Goal: Transaction & Acquisition: Purchase product/service

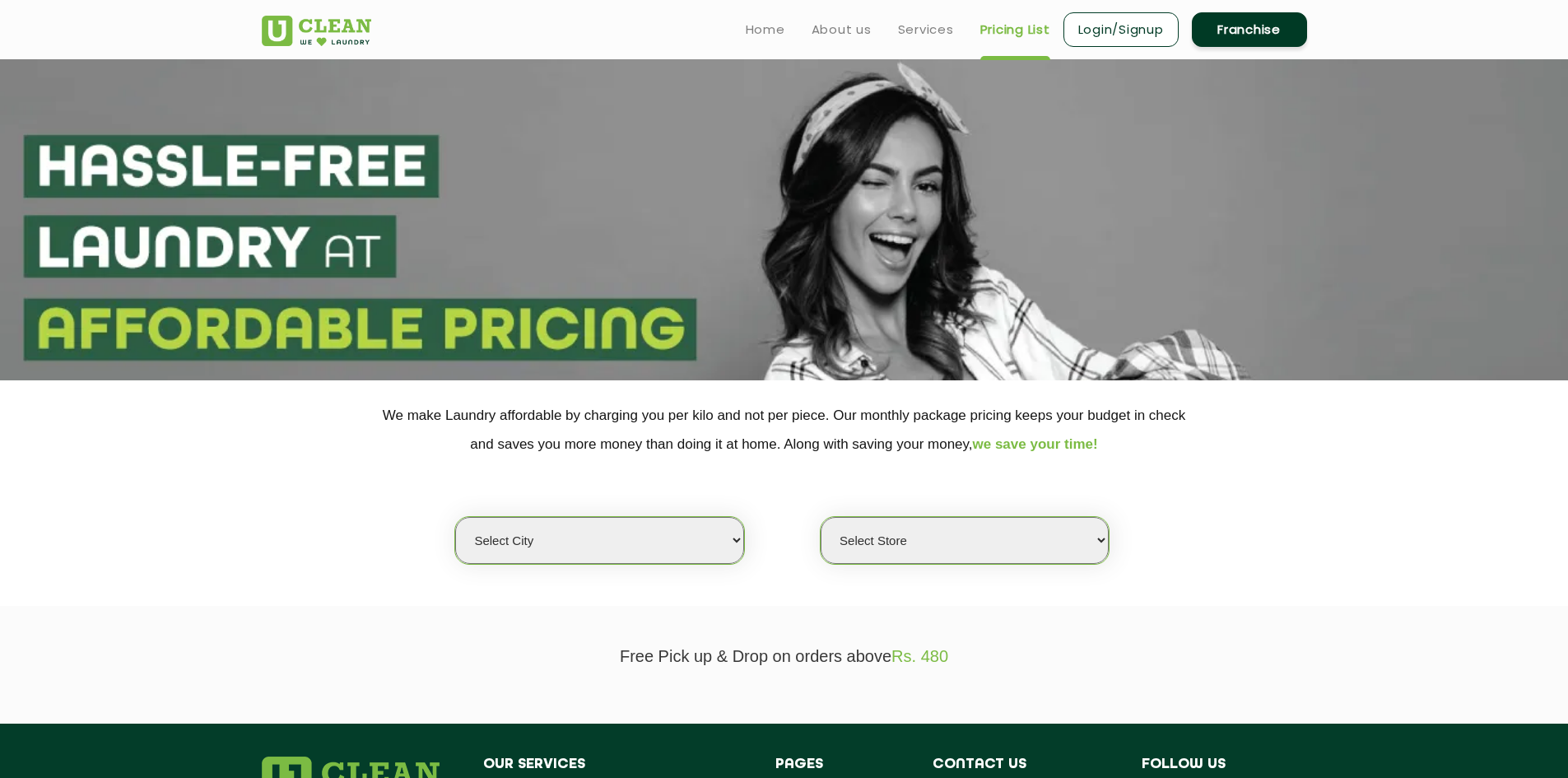
click at [655, 543] on select "Select city [GEOGRAPHIC_DATA] [GEOGRAPHIC_DATA] [GEOGRAPHIC_DATA] [GEOGRAPHIC_D…" at bounding box center [599, 540] width 288 height 47
select select "1"
click at [455, 517] on select "Select city [GEOGRAPHIC_DATA] [GEOGRAPHIC_DATA] [GEOGRAPHIC_DATA] [GEOGRAPHIC_D…" at bounding box center [599, 540] width 288 height 47
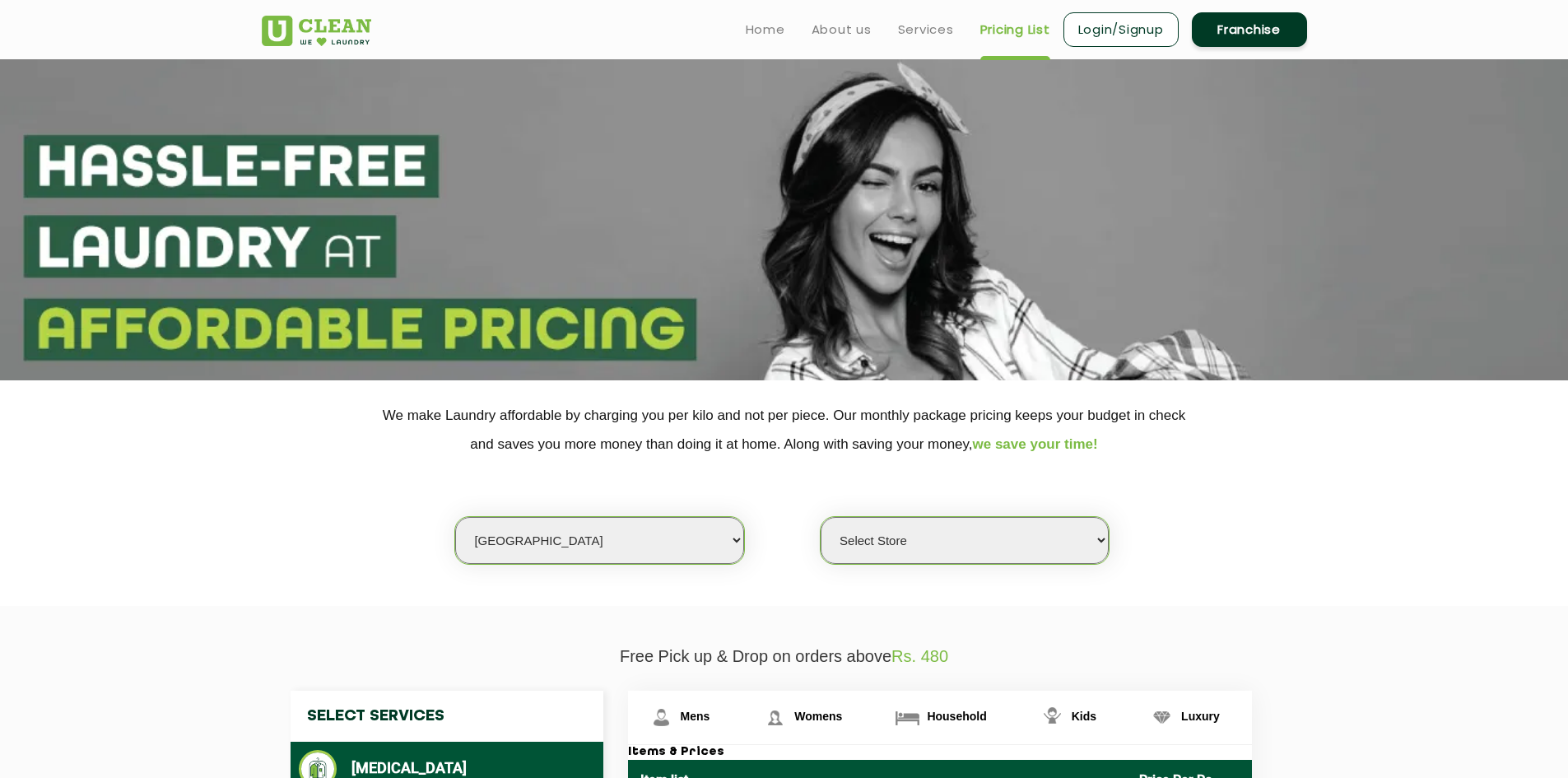
click at [874, 547] on select "Select Store [GEOGRAPHIC_DATA] [GEOGRAPHIC_DATA] 2 [GEOGRAPHIC_DATA] [PERSON_NA…" at bounding box center [964, 540] width 288 height 47
select select "26"
click at [821, 517] on select "Select Store [GEOGRAPHIC_DATA] [GEOGRAPHIC_DATA] 2 [GEOGRAPHIC_DATA] [PERSON_NA…" at bounding box center [964, 540] width 288 height 47
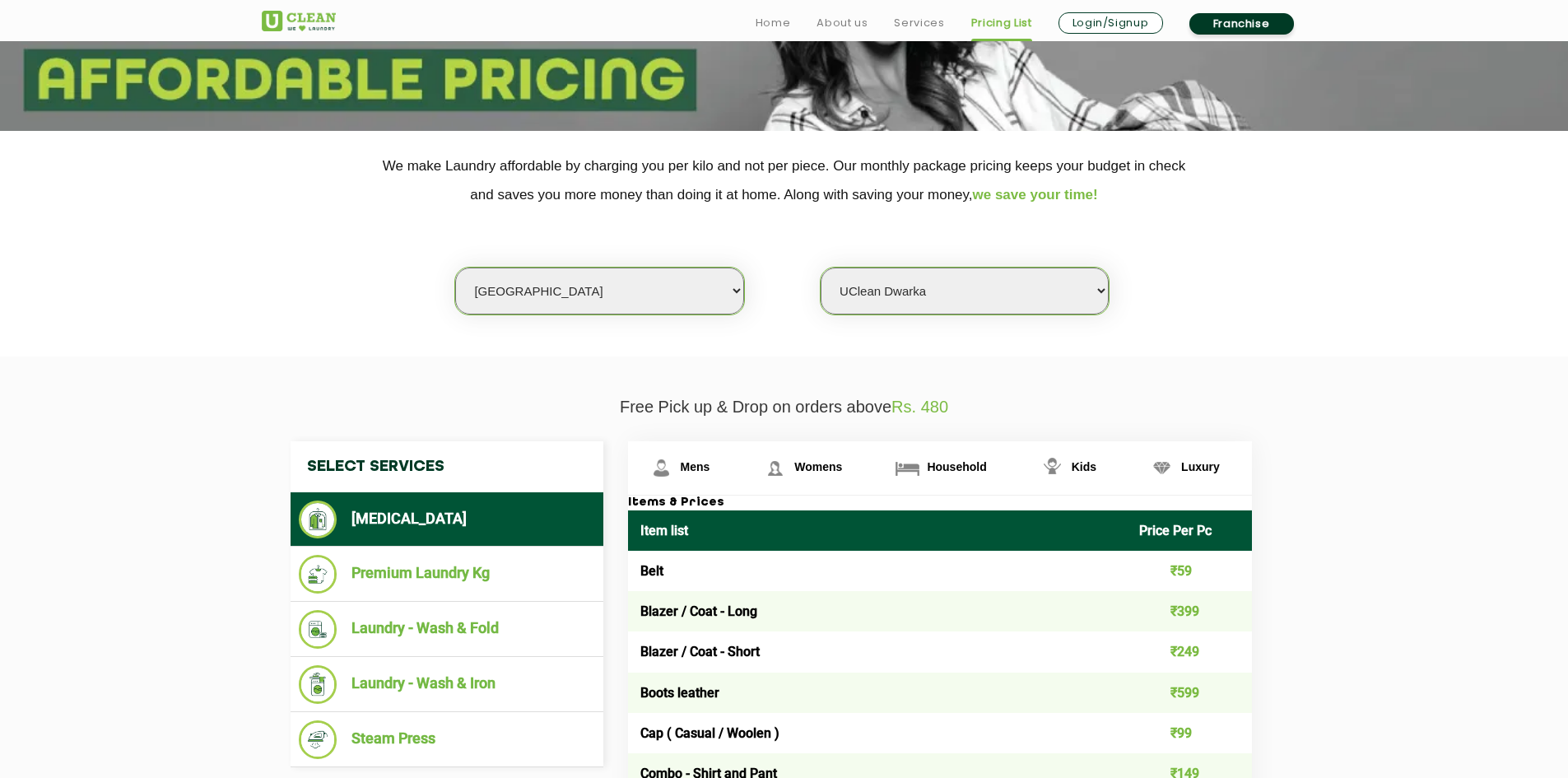
scroll to position [329, 0]
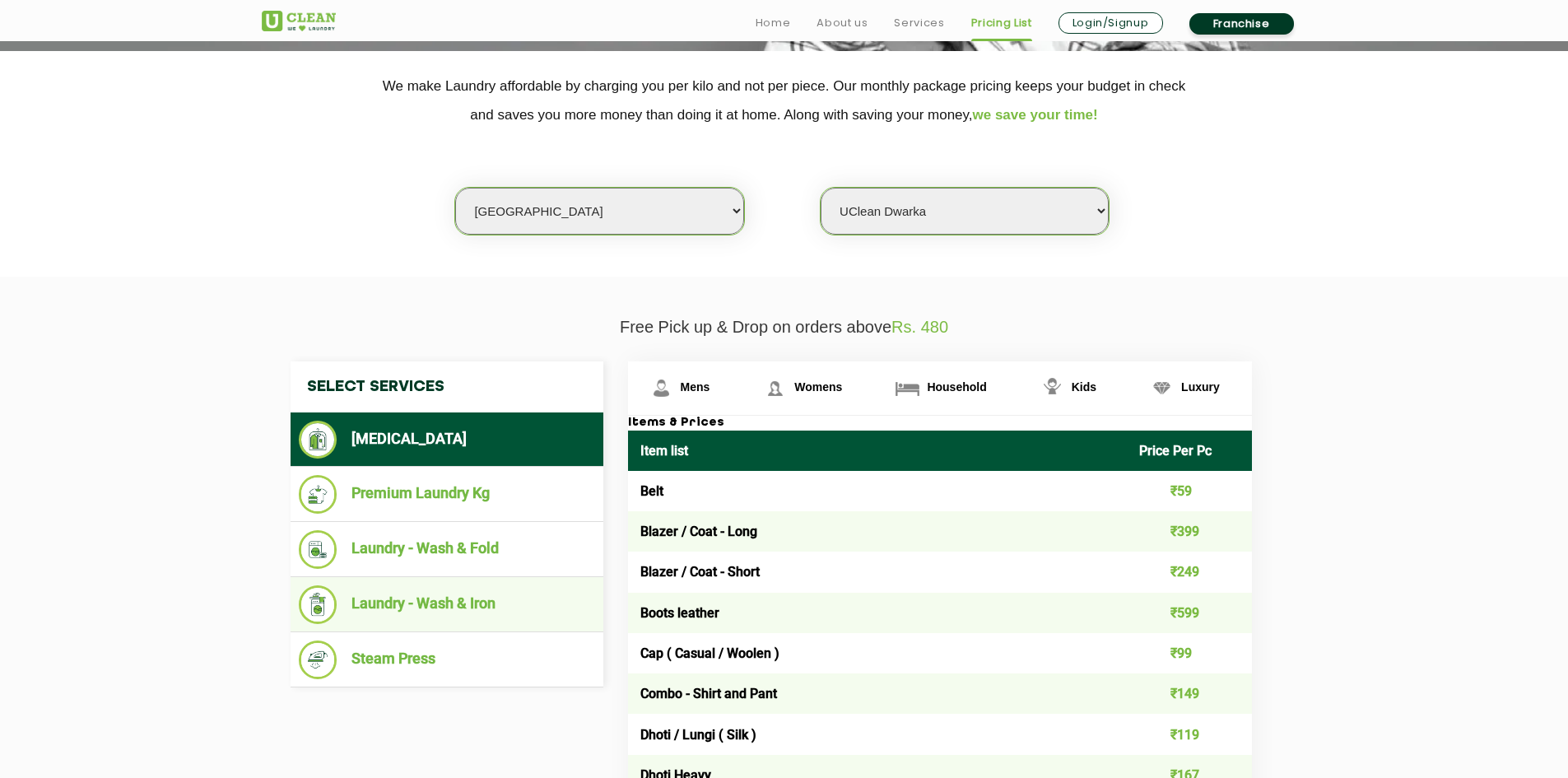
click at [456, 605] on li "Laundry - Wash & Iron" at bounding box center [446, 604] width 296 height 39
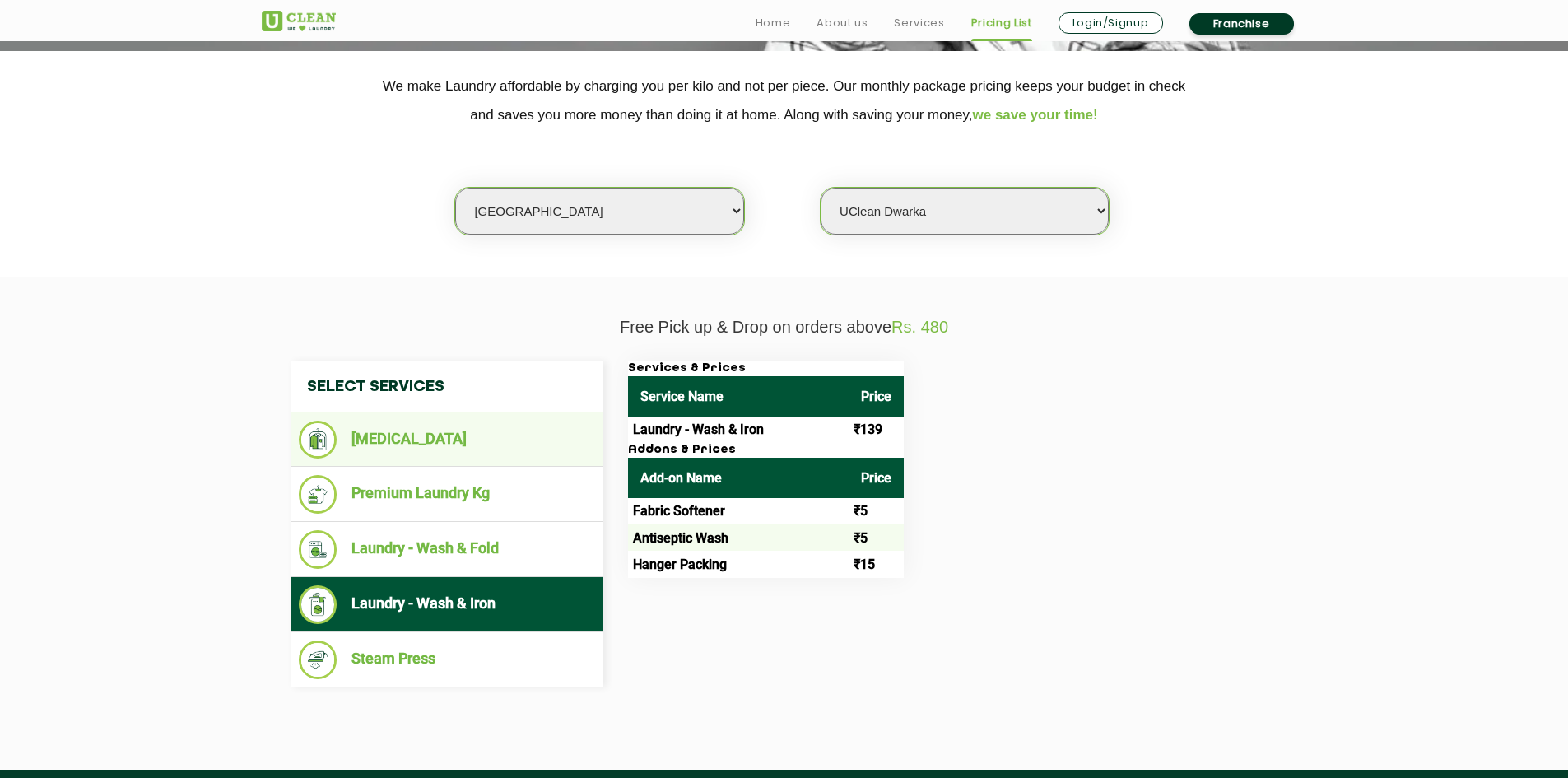
click at [405, 436] on li "[MEDICAL_DATA]" at bounding box center [446, 440] width 296 height 38
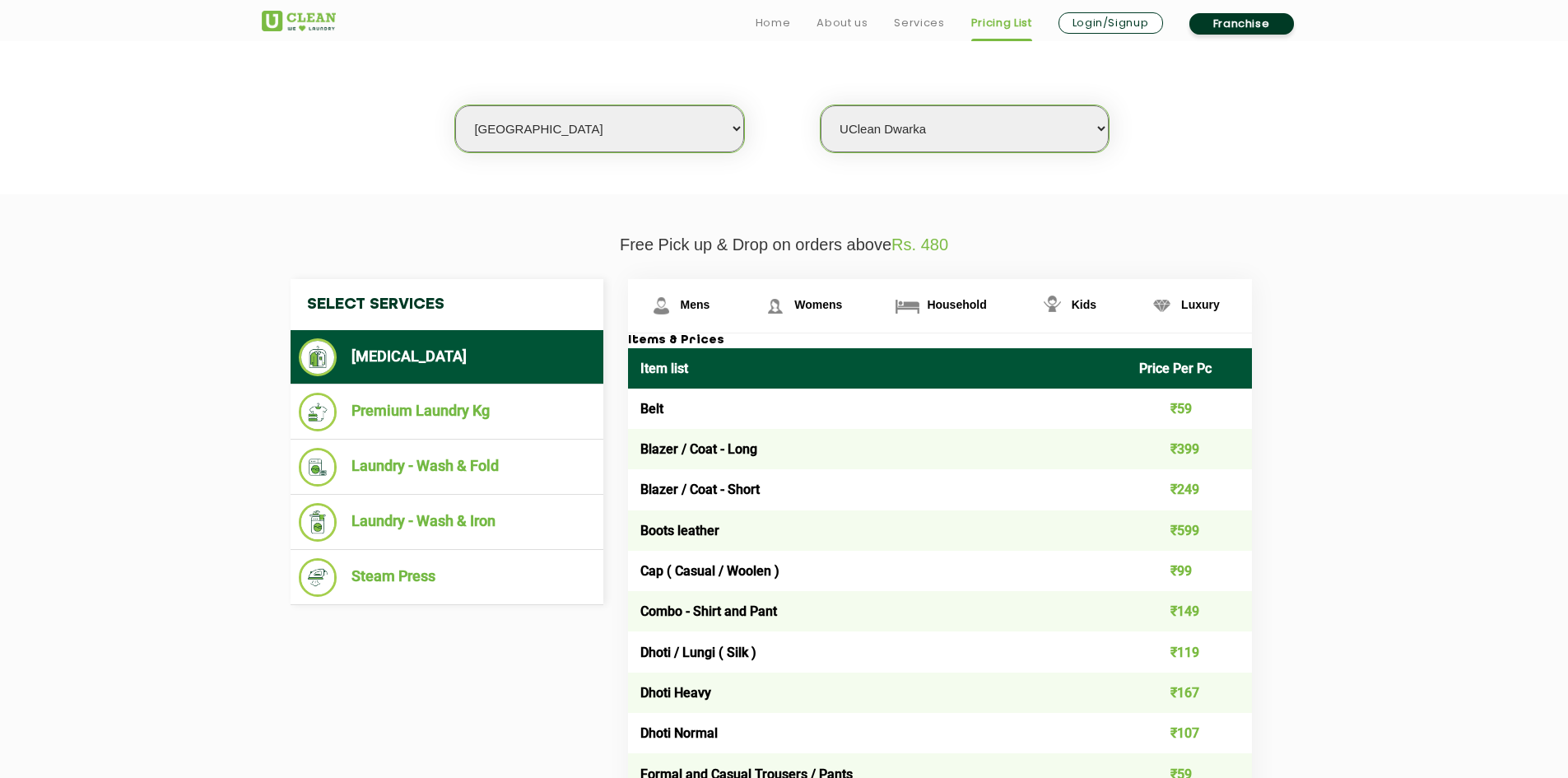
scroll to position [494, 0]
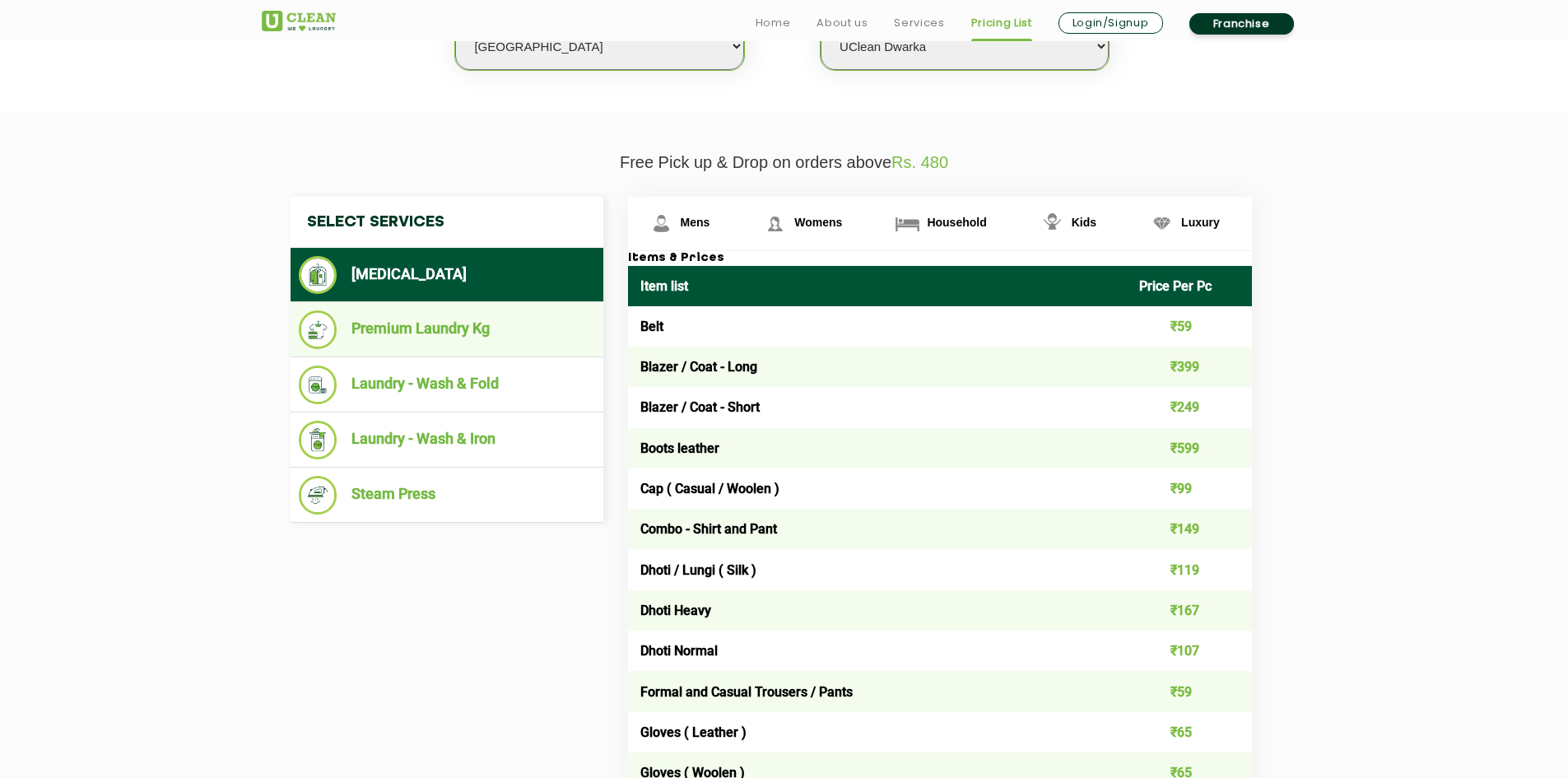
click at [407, 334] on li "Premium Laundry Kg" at bounding box center [446, 329] width 296 height 39
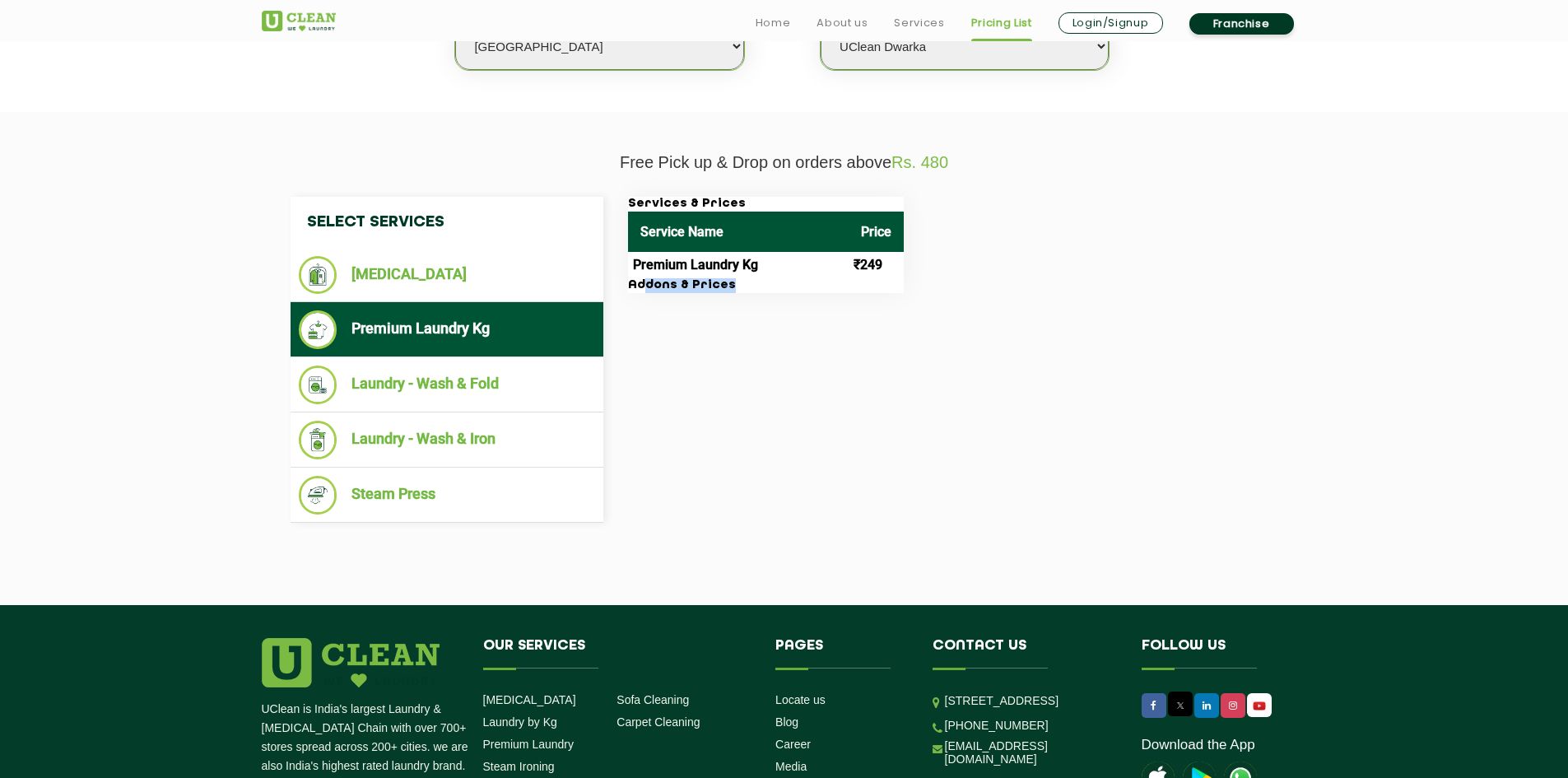
drag, startPoint x: 657, startPoint y: 286, endPoint x: 738, endPoint y: 286, distance: 81.0
click at [738, 286] on h3 "Addons & Prices" at bounding box center [766, 285] width 275 height 15
click at [472, 387] on li "Laundry - Wash & Fold" at bounding box center [446, 384] width 296 height 39
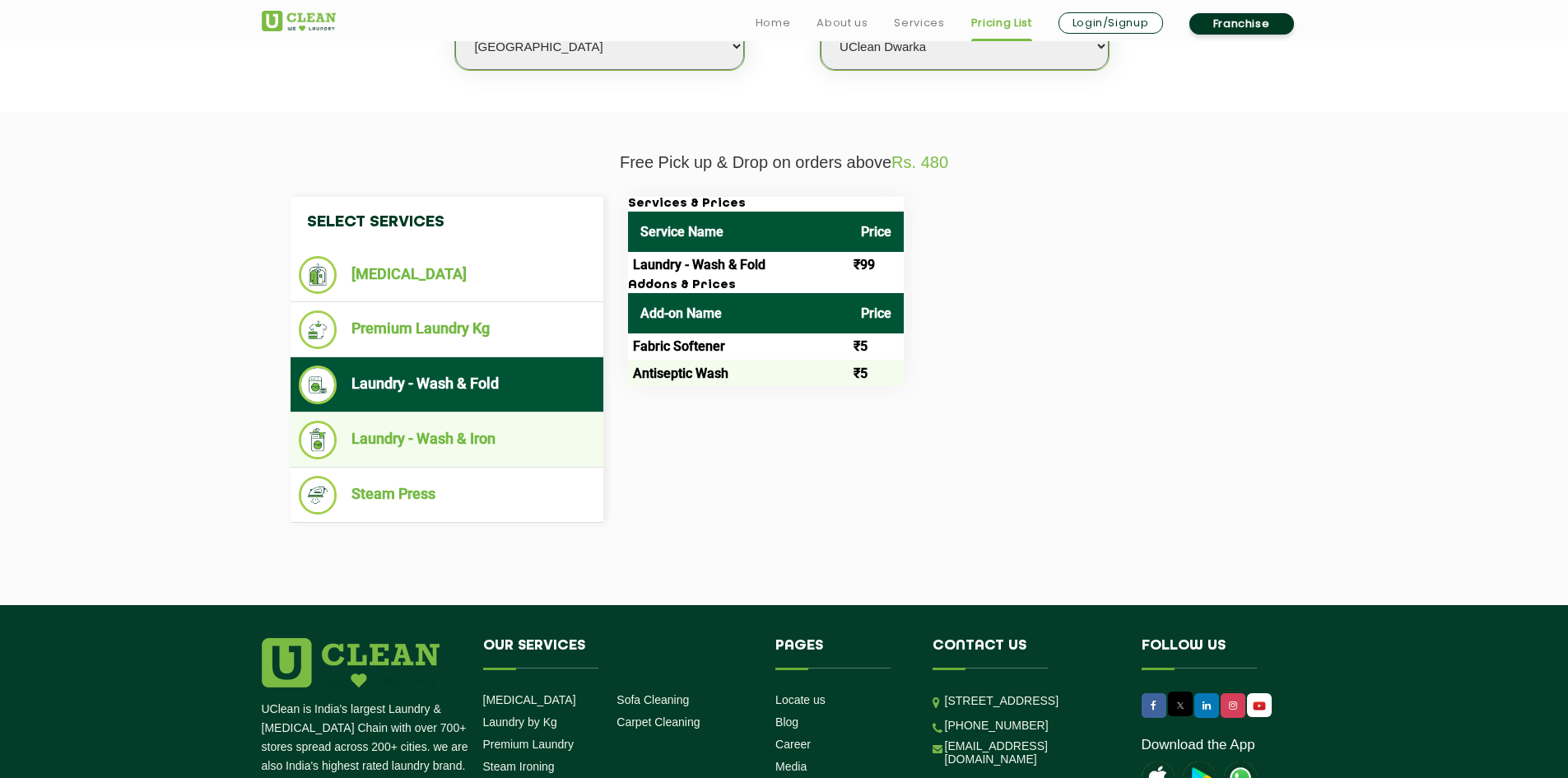
click at [448, 435] on li "Laundry - Wash & Iron" at bounding box center [446, 440] width 296 height 39
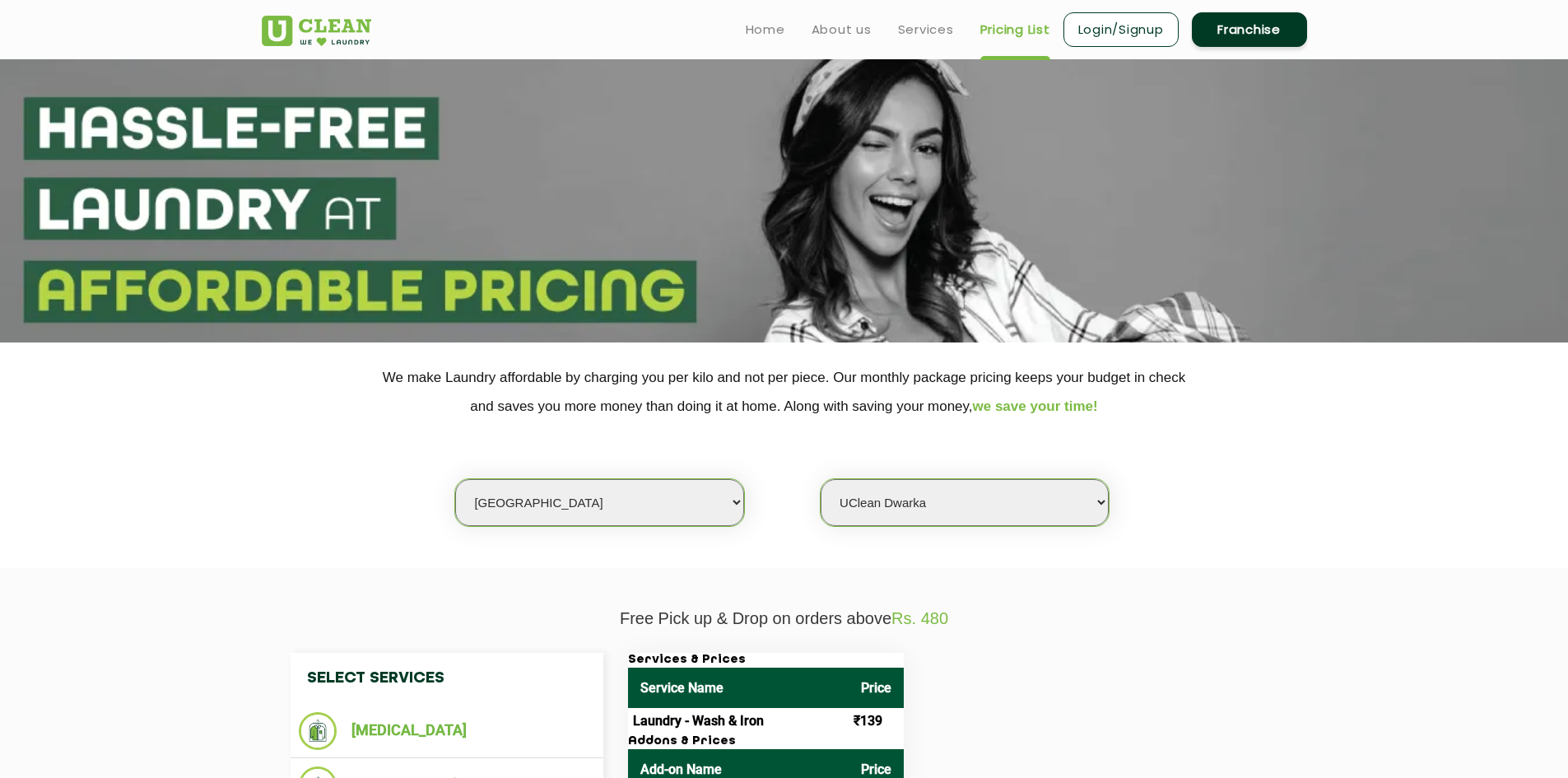
scroll to position [0, 0]
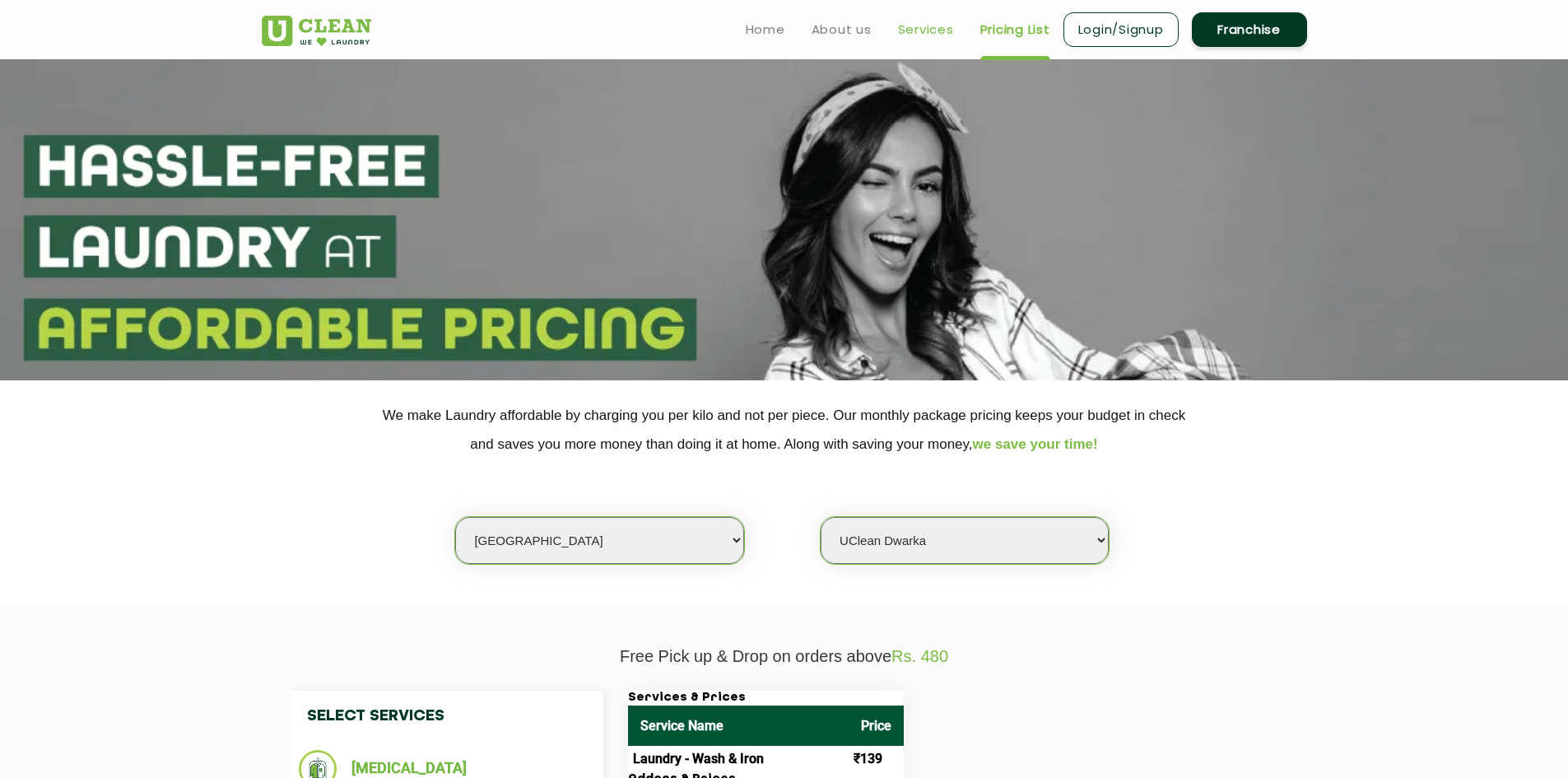
click at [923, 27] on link "Services" at bounding box center [925, 30] width 56 height 20
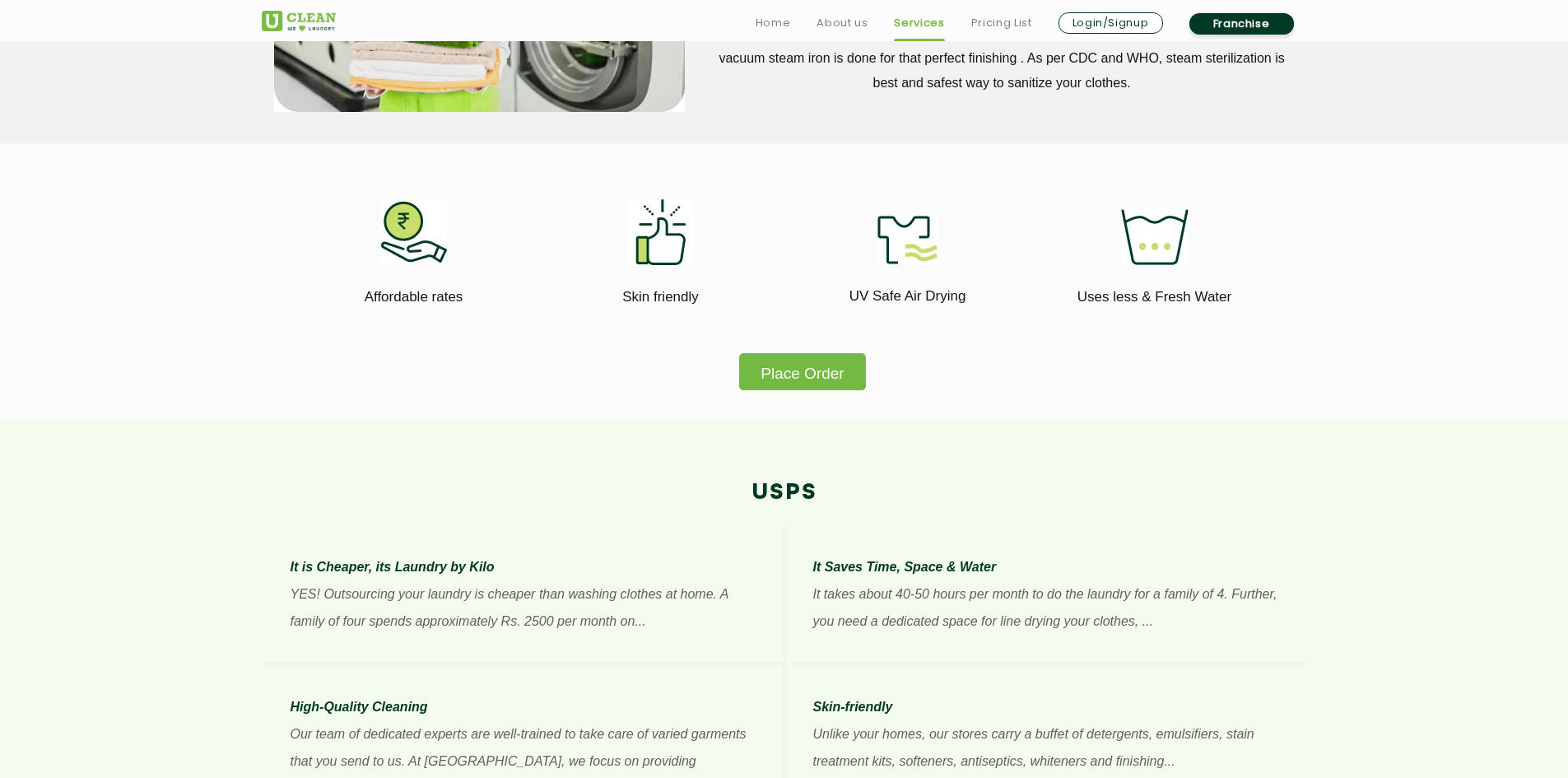
scroll to position [905, 0]
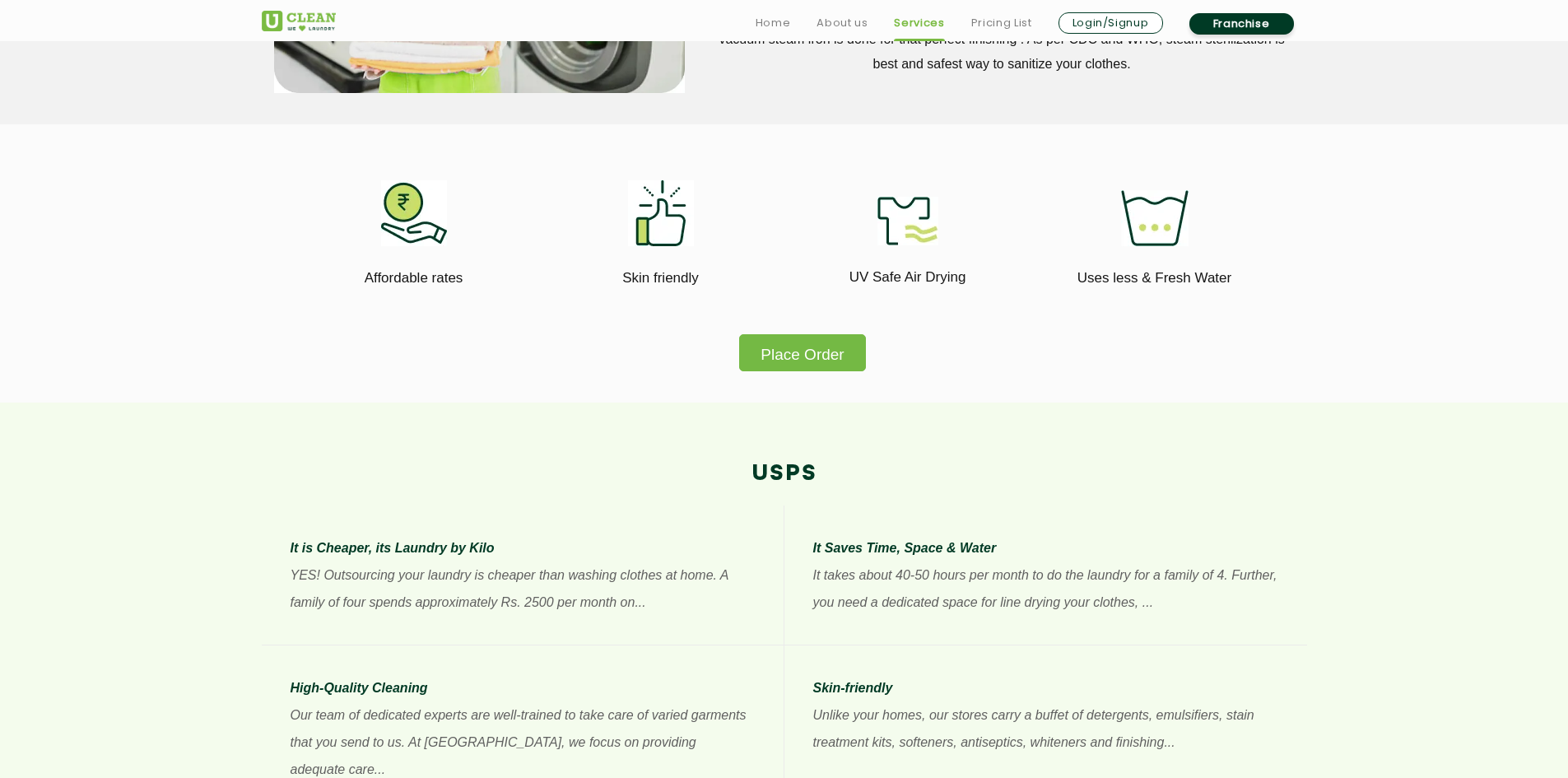
click at [805, 357] on button "Place Order" at bounding box center [802, 353] width 126 height 37
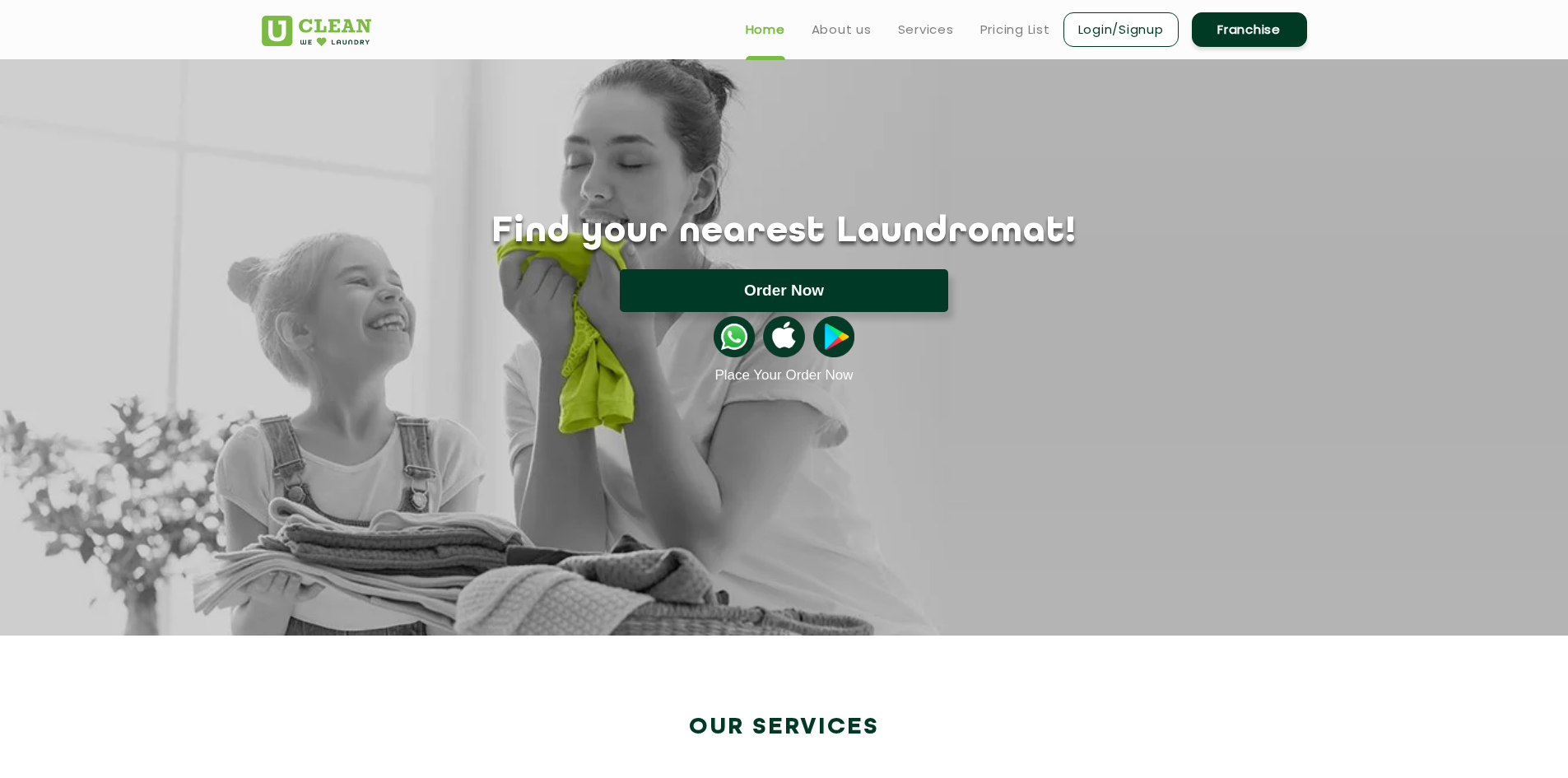
click at [770, 293] on button "Order Now" at bounding box center [784, 290] width 329 height 43
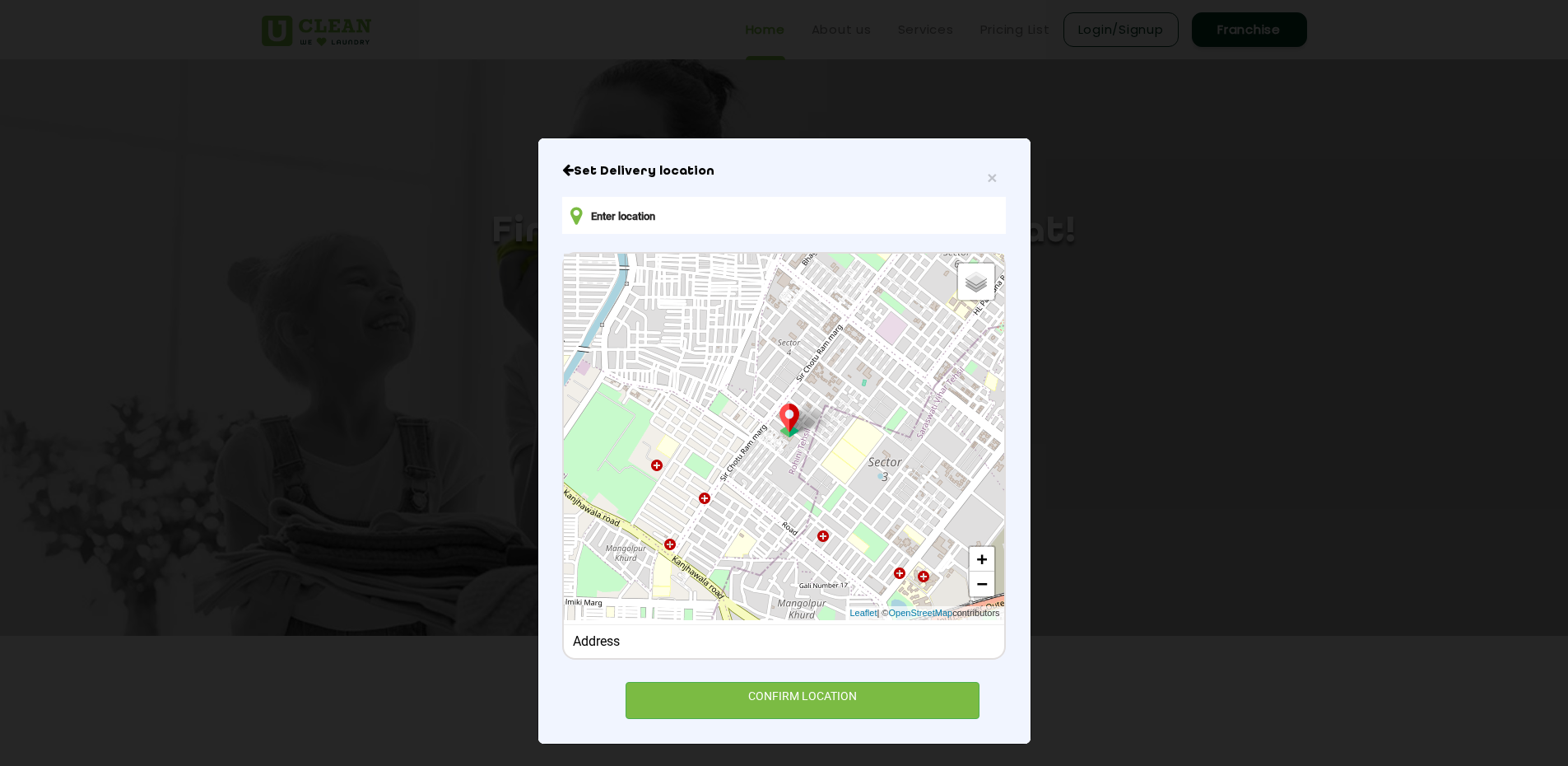
scroll to position [20, 0]
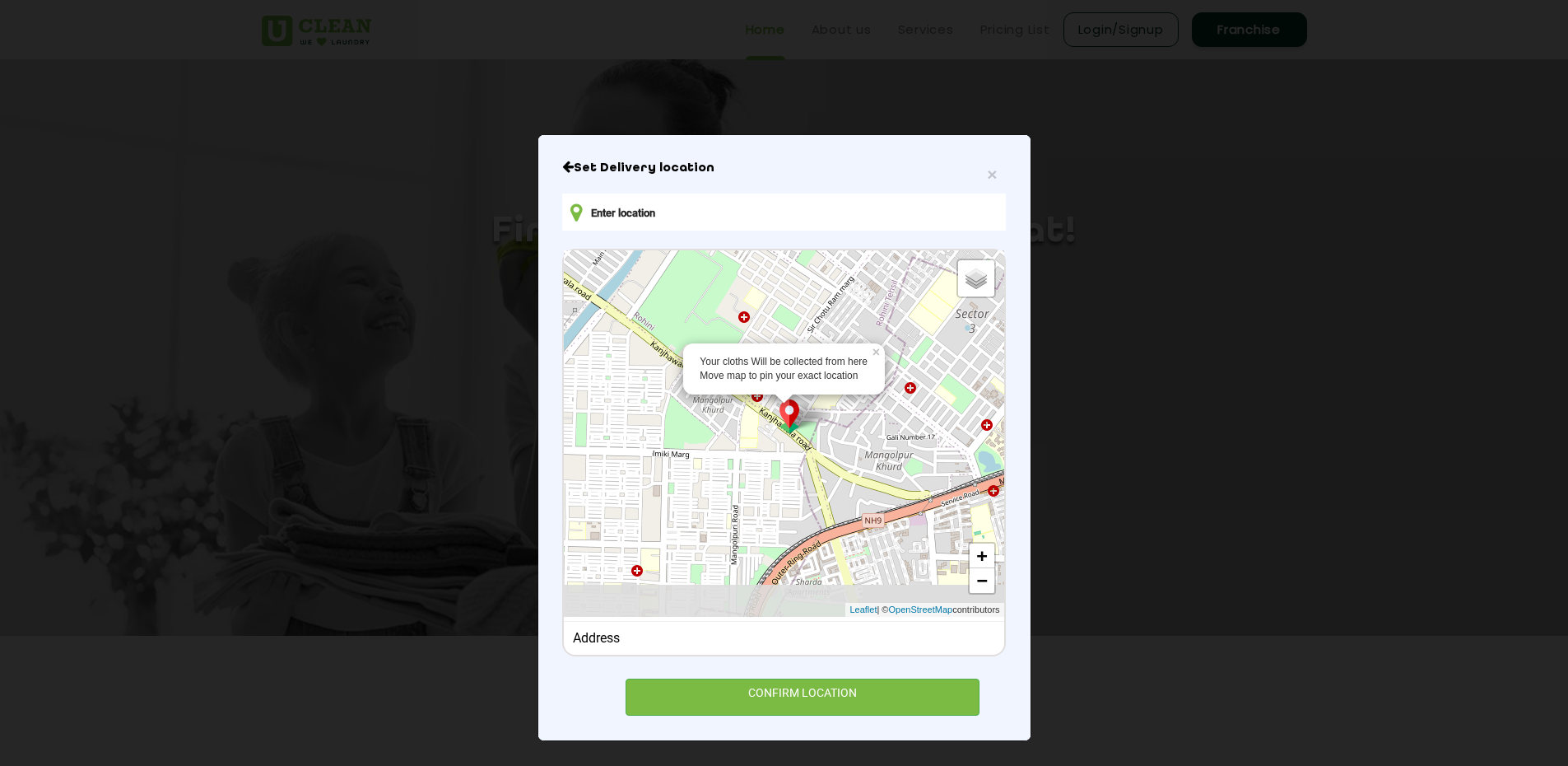
drag, startPoint x: 749, startPoint y: 505, endPoint x: 837, endPoint y: 358, distance: 171.3
click at [837, 358] on div "Your cloths Will be collected from here Move map to pin your exact location × D…" at bounding box center [784, 433] width 440 height 366
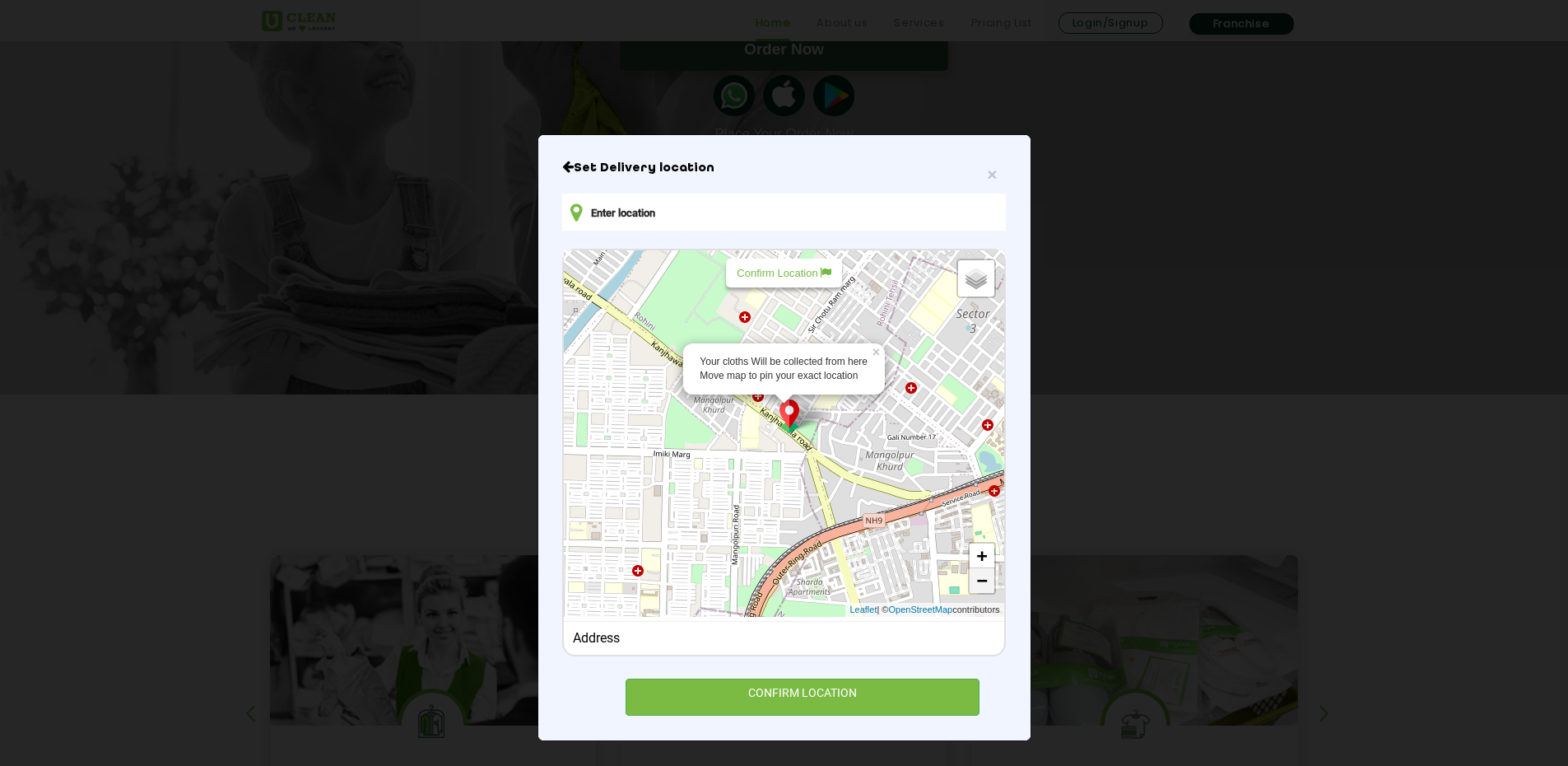
scroll to position [247, 0]
click at [975, 577] on link "−" at bounding box center [982, 581] width 25 height 25
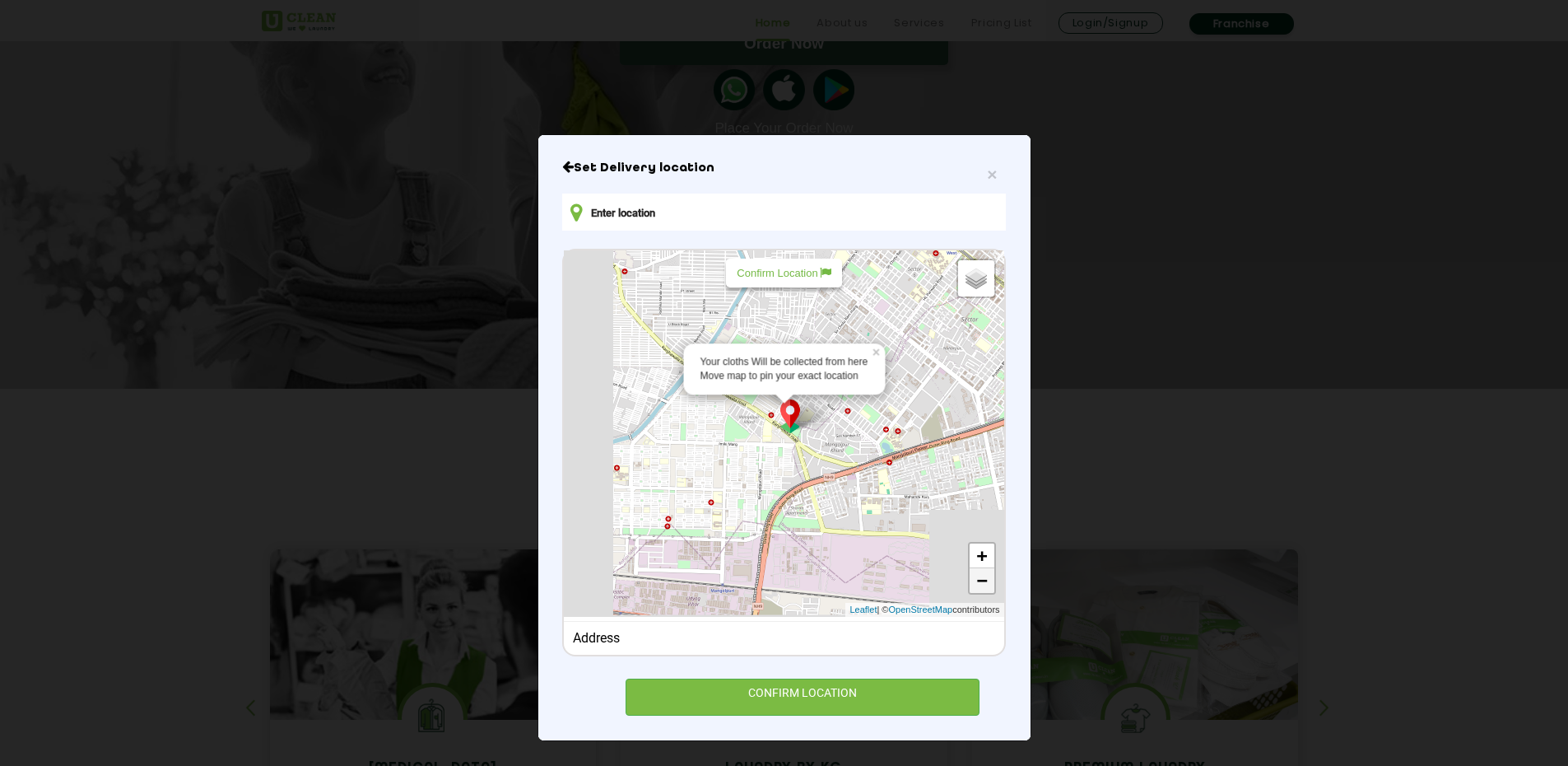
click at [975, 577] on link "−" at bounding box center [982, 581] width 25 height 25
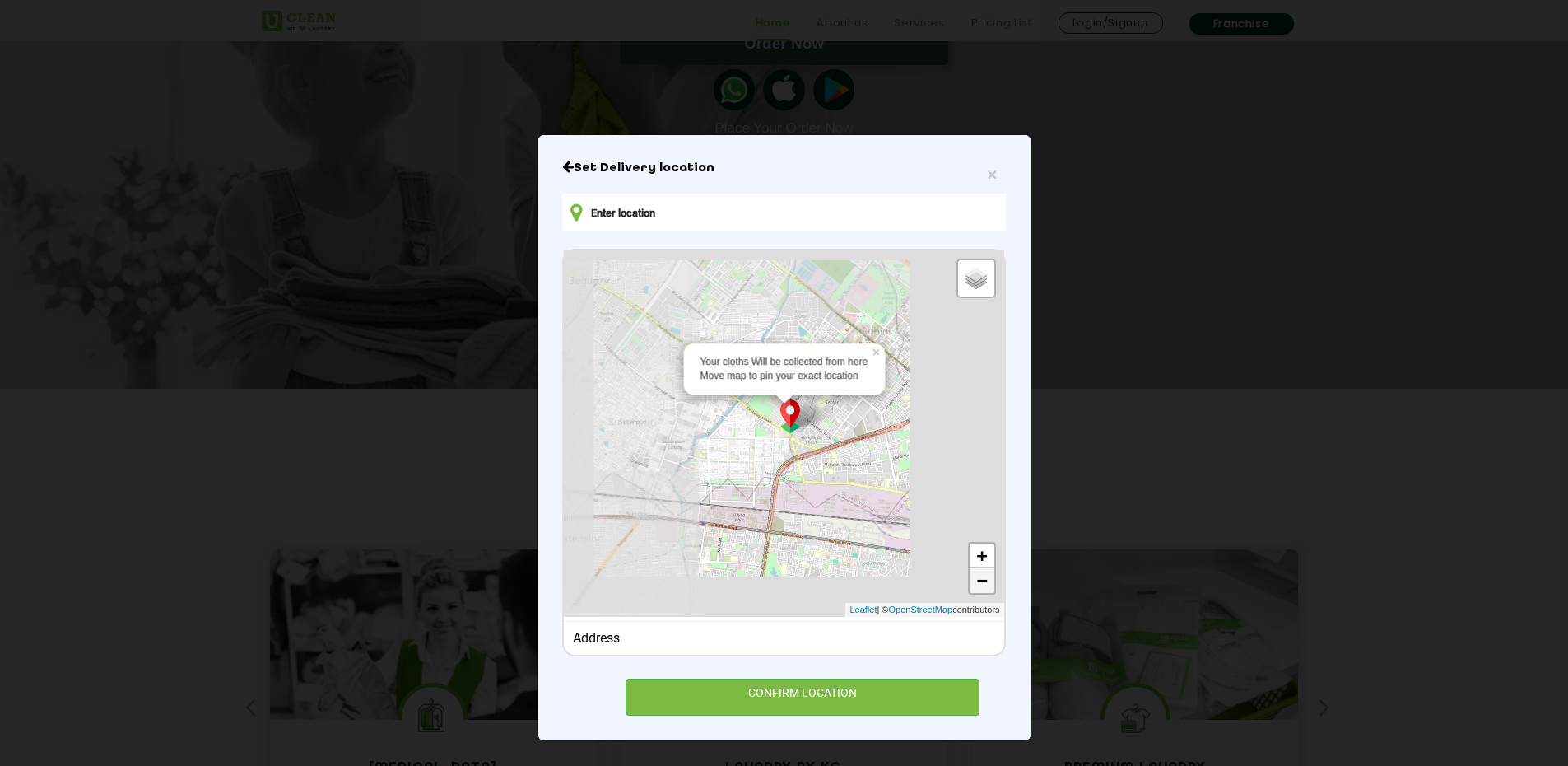
click at [975, 577] on link "−" at bounding box center [982, 581] width 25 height 25
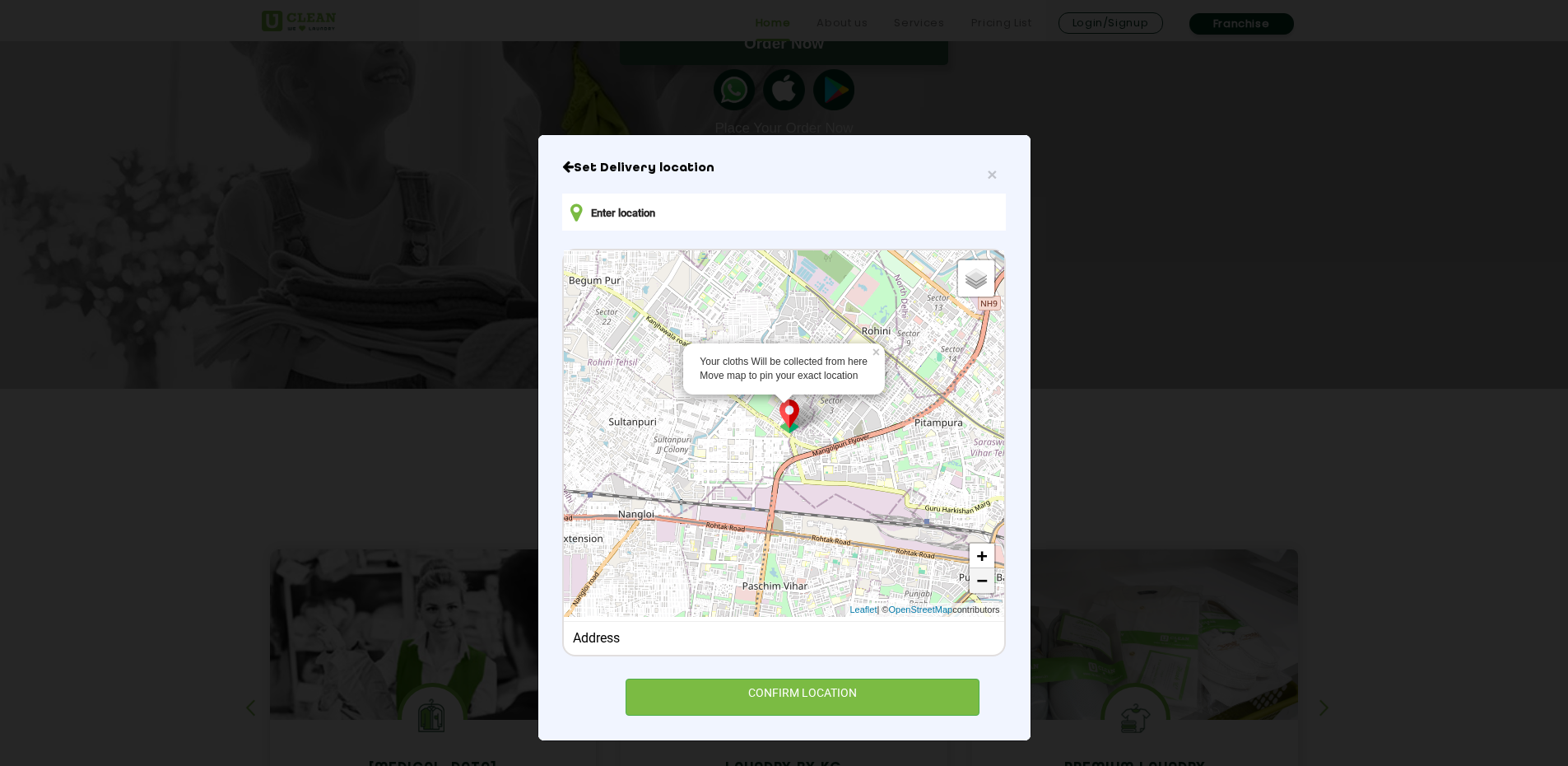
click at [974, 579] on link "−" at bounding box center [982, 581] width 25 height 25
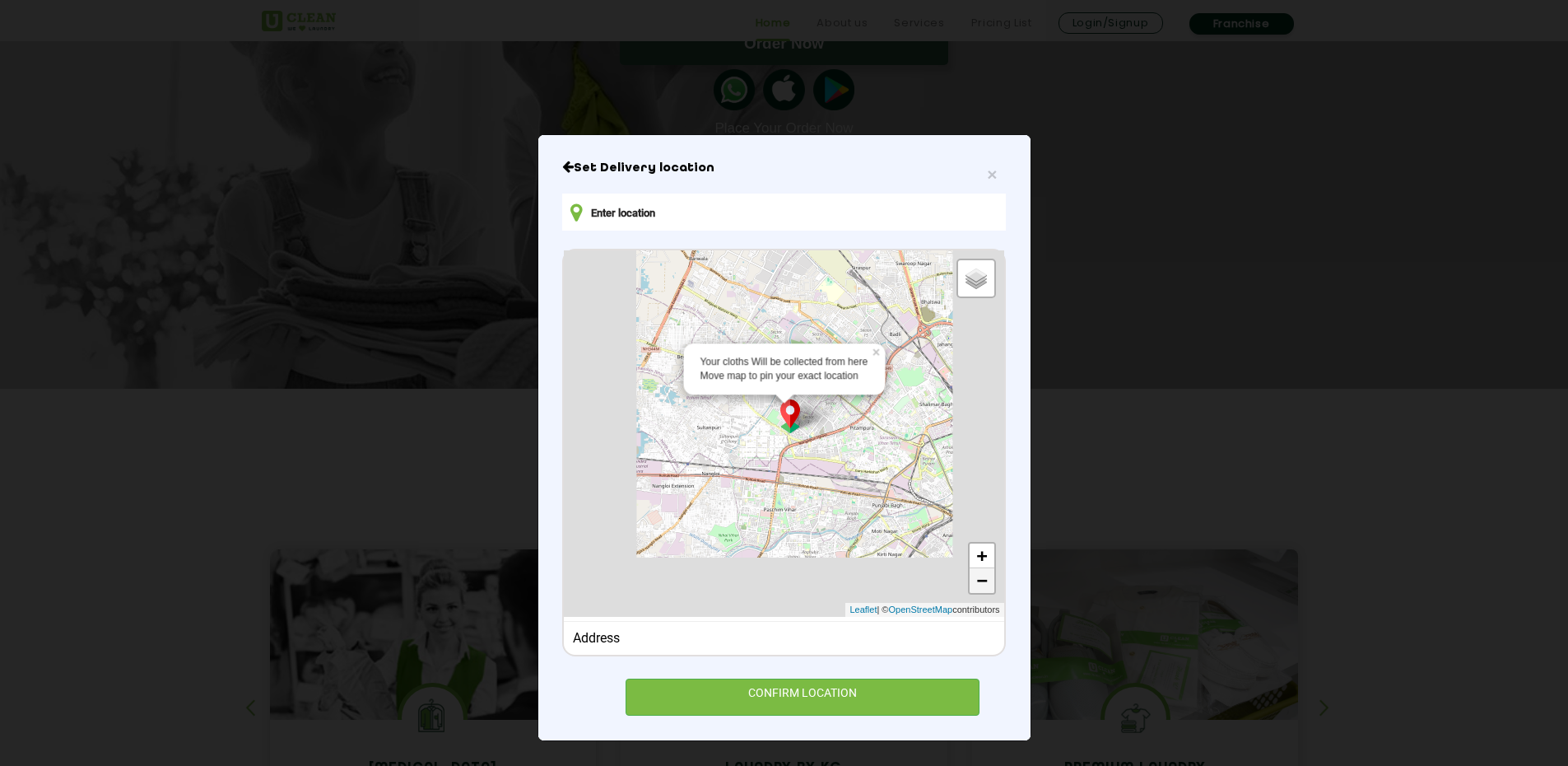
click at [974, 579] on link "−" at bounding box center [982, 581] width 25 height 25
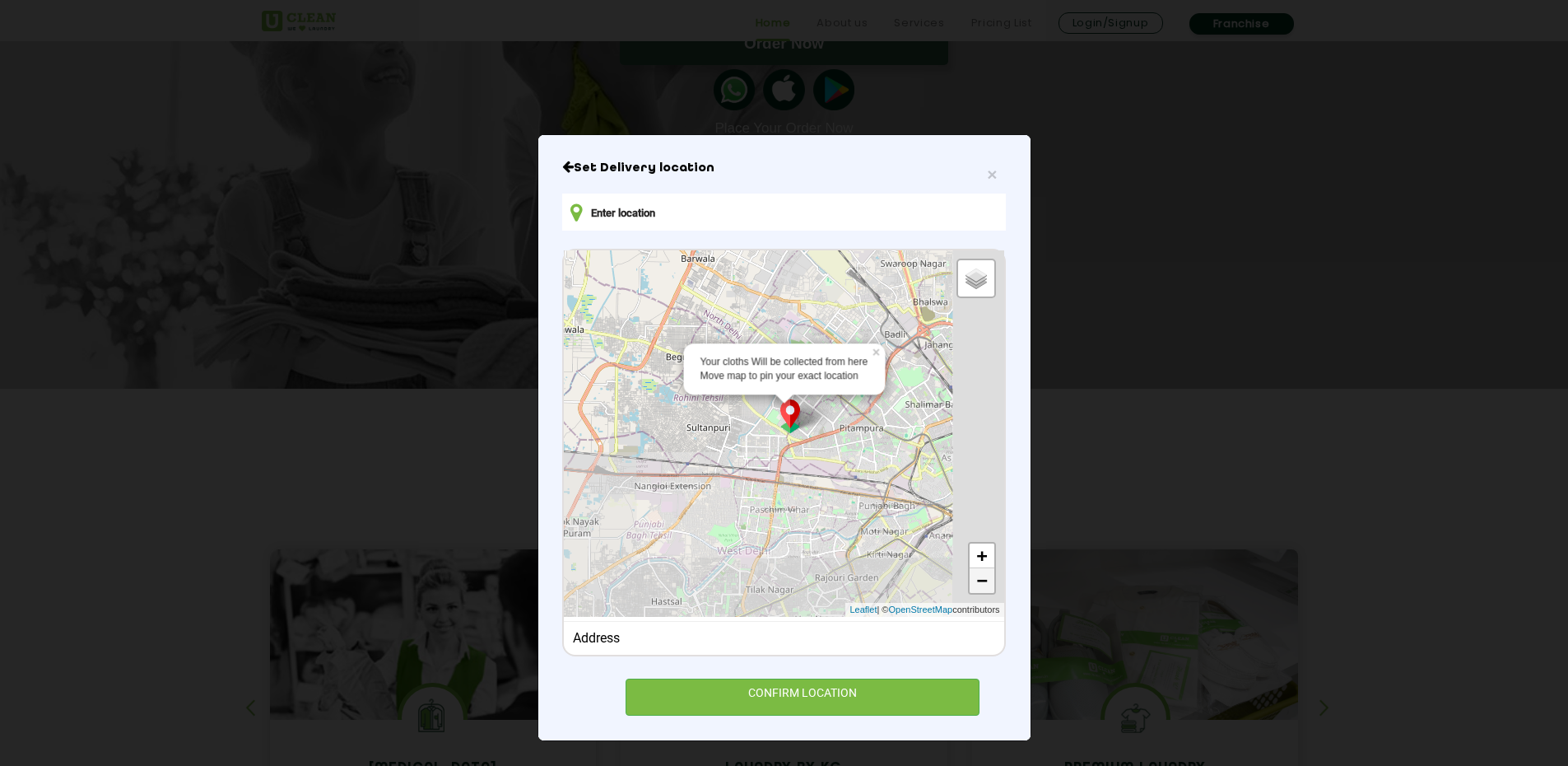
click at [974, 579] on link "−" at bounding box center [982, 581] width 25 height 25
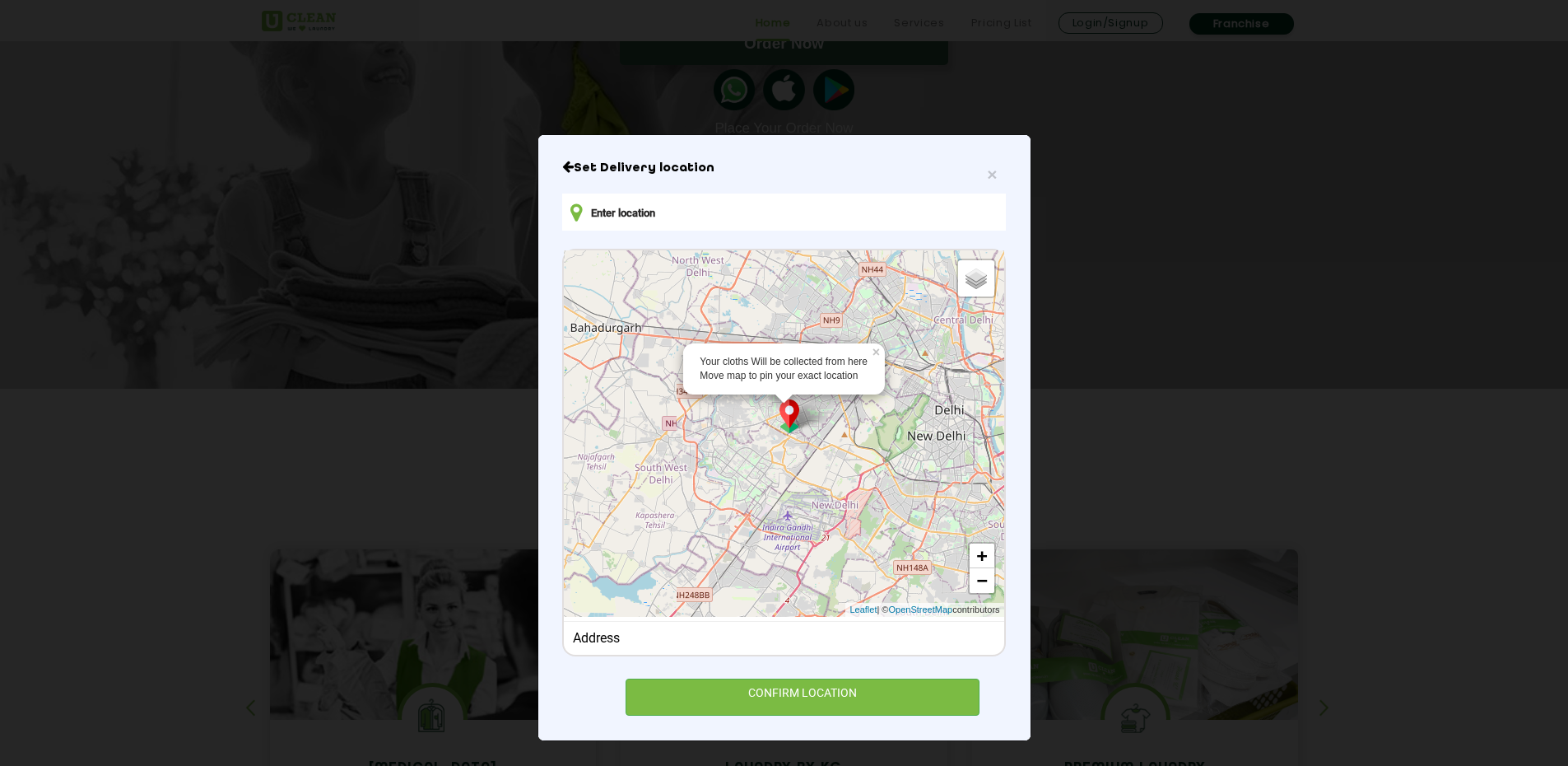
drag, startPoint x: 778, startPoint y: 510, endPoint x: 798, endPoint y: 393, distance: 118.7
click at [798, 393] on div "Your cloths Will be collected from here Move map to pin your exact location × D…" at bounding box center [784, 433] width 440 height 366
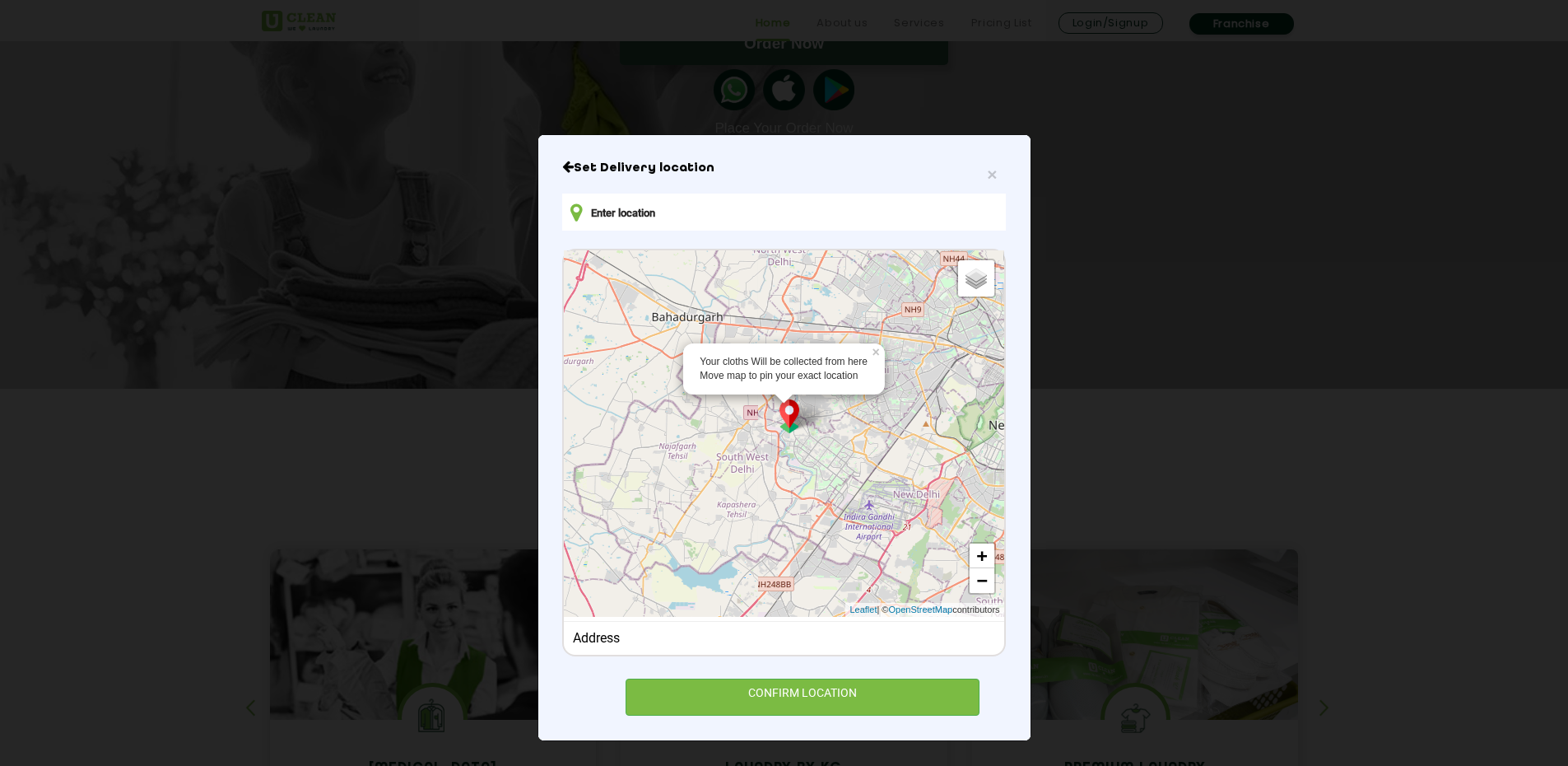
drag, startPoint x: 757, startPoint y: 517, endPoint x: 841, endPoint y: 506, distance: 84.7
click at [841, 506] on div "Your cloths Will be collected from here Move map to pin your exact location × D…" at bounding box center [784, 433] width 440 height 366
click at [811, 460] on div "Your cloths Will be collected from here Move map to pin your exact location × D…" at bounding box center [784, 433] width 440 height 366
click at [973, 557] on link "+" at bounding box center [982, 556] width 25 height 25
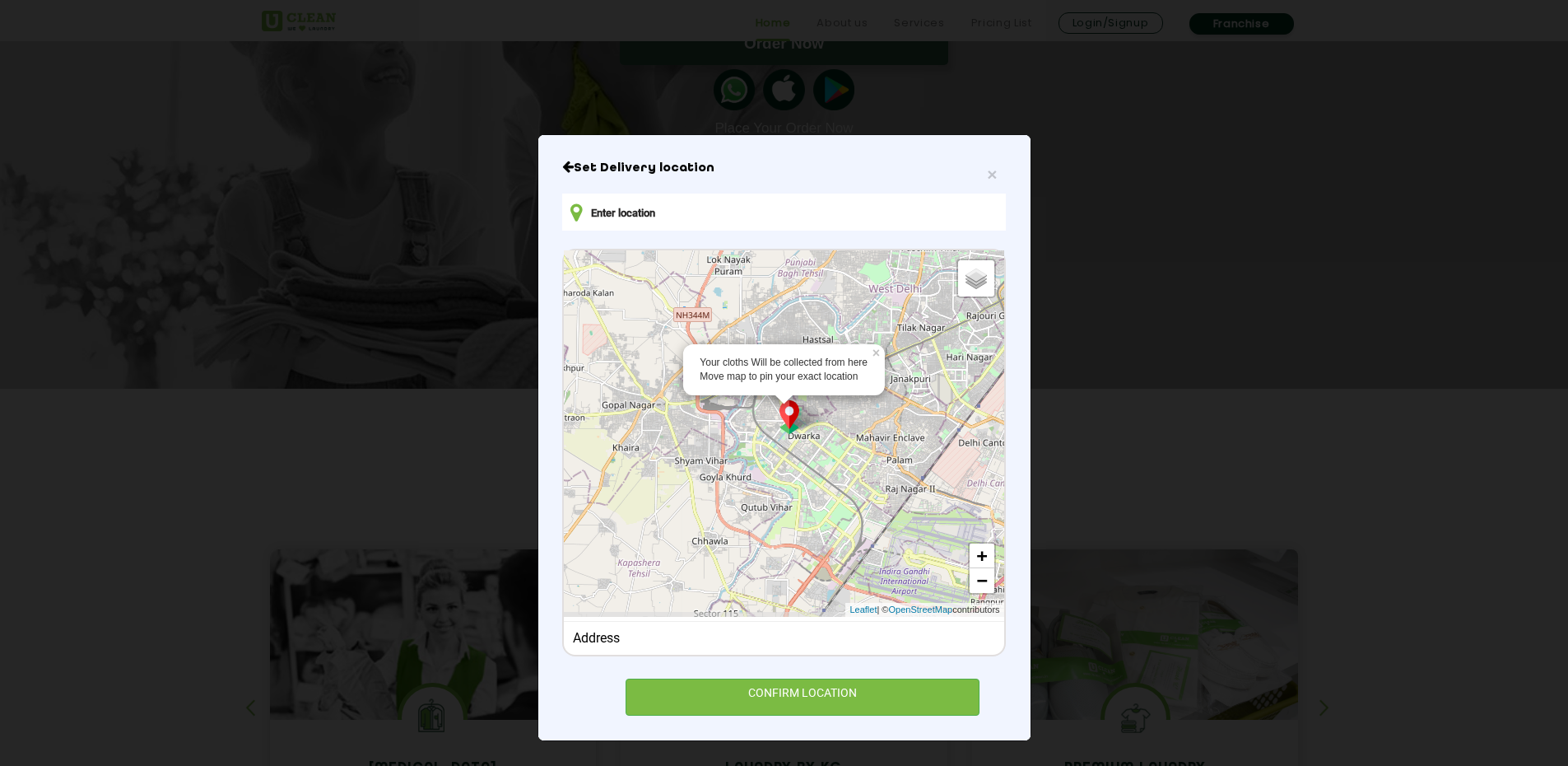
drag, startPoint x: 825, startPoint y: 495, endPoint x: 766, endPoint y: 476, distance: 62.0
click at [766, 476] on div "Your cloths Will be collected from here Move map to pin your exact location × D…" at bounding box center [784, 433] width 440 height 366
click at [977, 555] on link "+" at bounding box center [982, 556] width 25 height 25
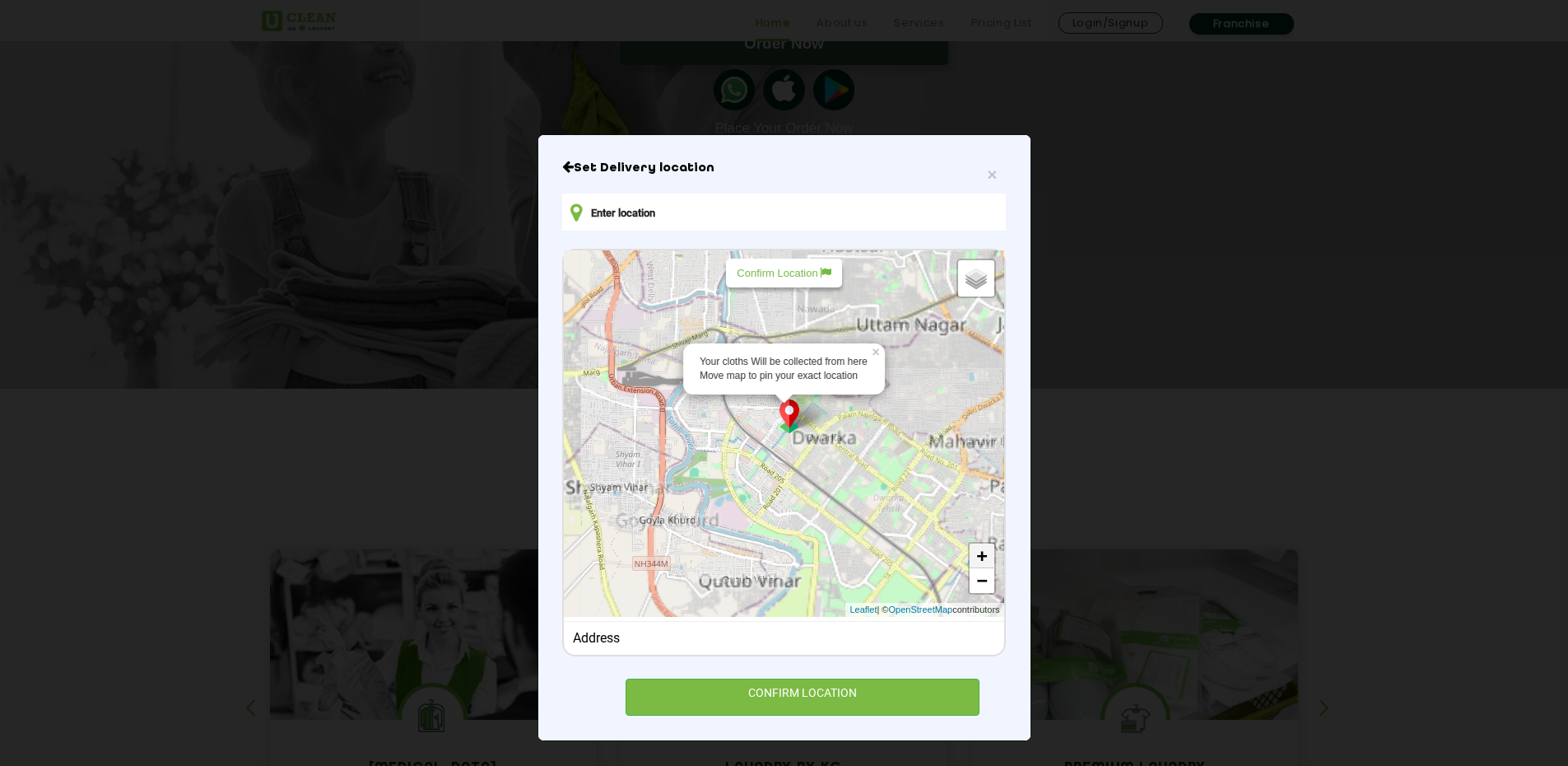
click at [977, 555] on link "+" at bounding box center [982, 556] width 25 height 25
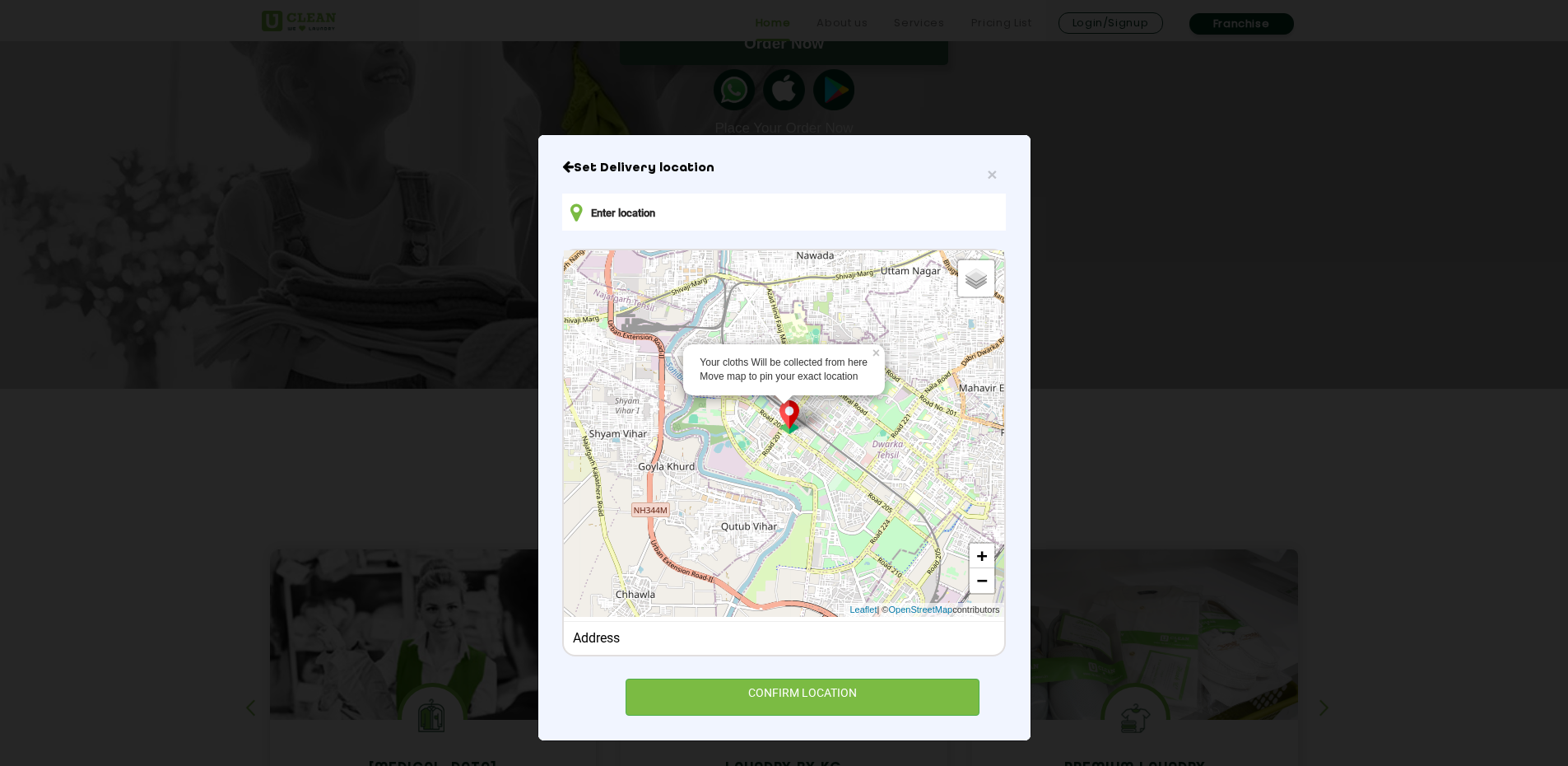
drag, startPoint x: 824, startPoint y: 481, endPoint x: 822, endPoint y: 424, distance: 57.0
click at [822, 424] on div "Your cloths Will be collected from here Move map to pin your exact location × D…" at bounding box center [784, 433] width 440 height 366
click at [972, 550] on link "+" at bounding box center [982, 556] width 25 height 25
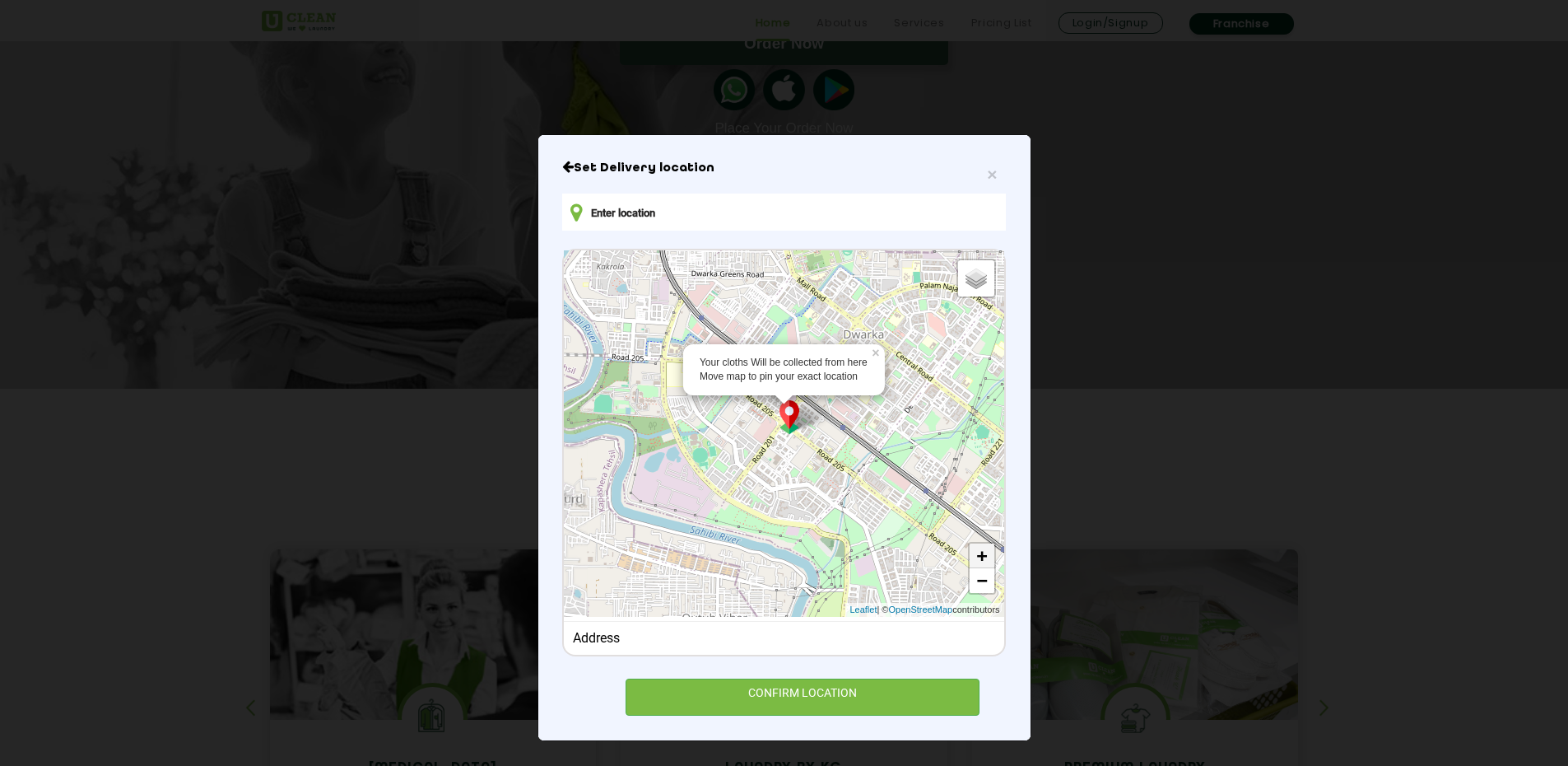
click at [972, 550] on link "+" at bounding box center [982, 556] width 25 height 25
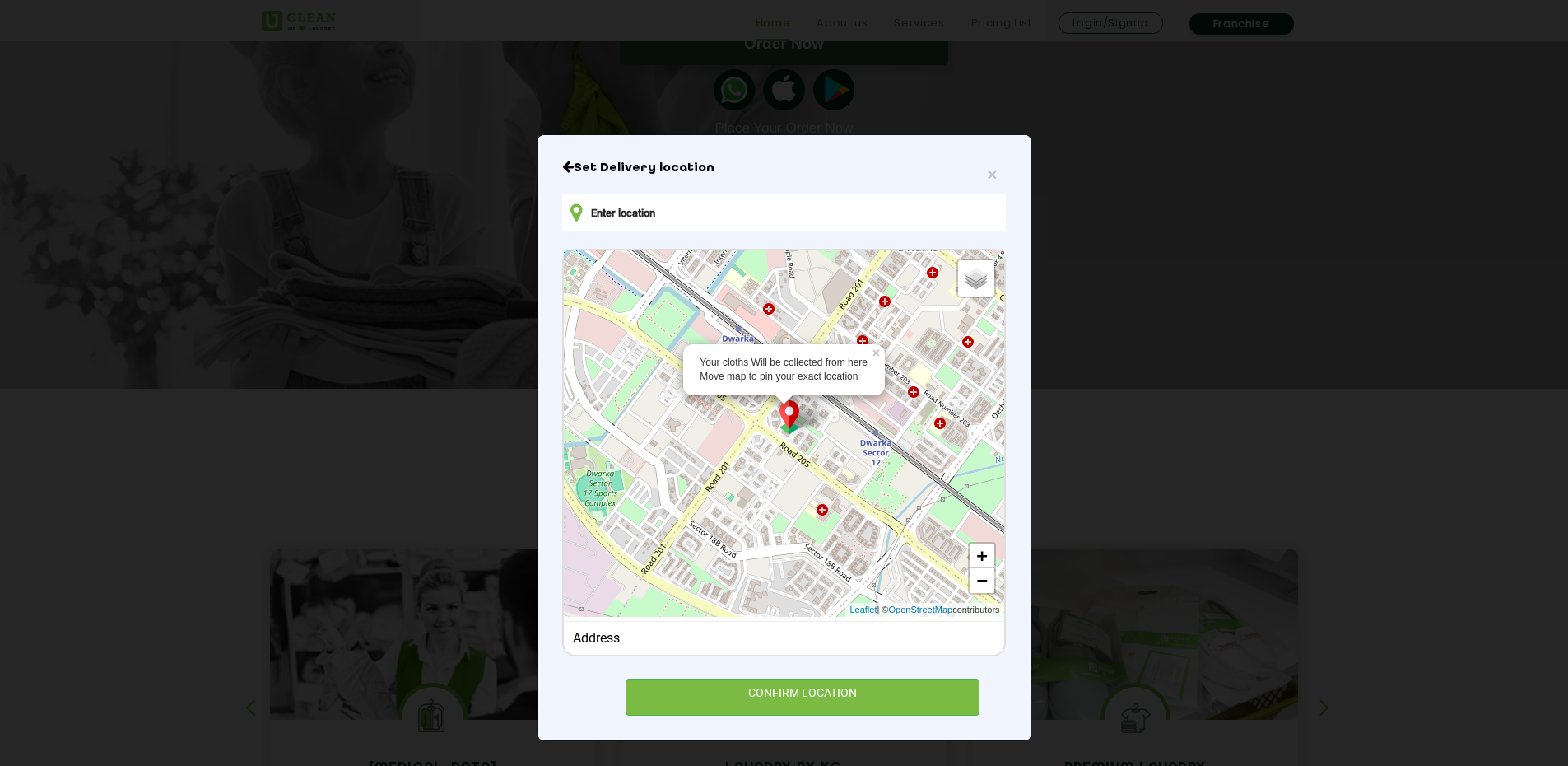
drag, startPoint x: 831, startPoint y: 520, endPoint x: 804, endPoint y: 533, distance: 30.0
click at [804, 533] on div "Your cloths Will be collected from here Move map to pin your exact location × D…" at bounding box center [784, 433] width 440 height 366
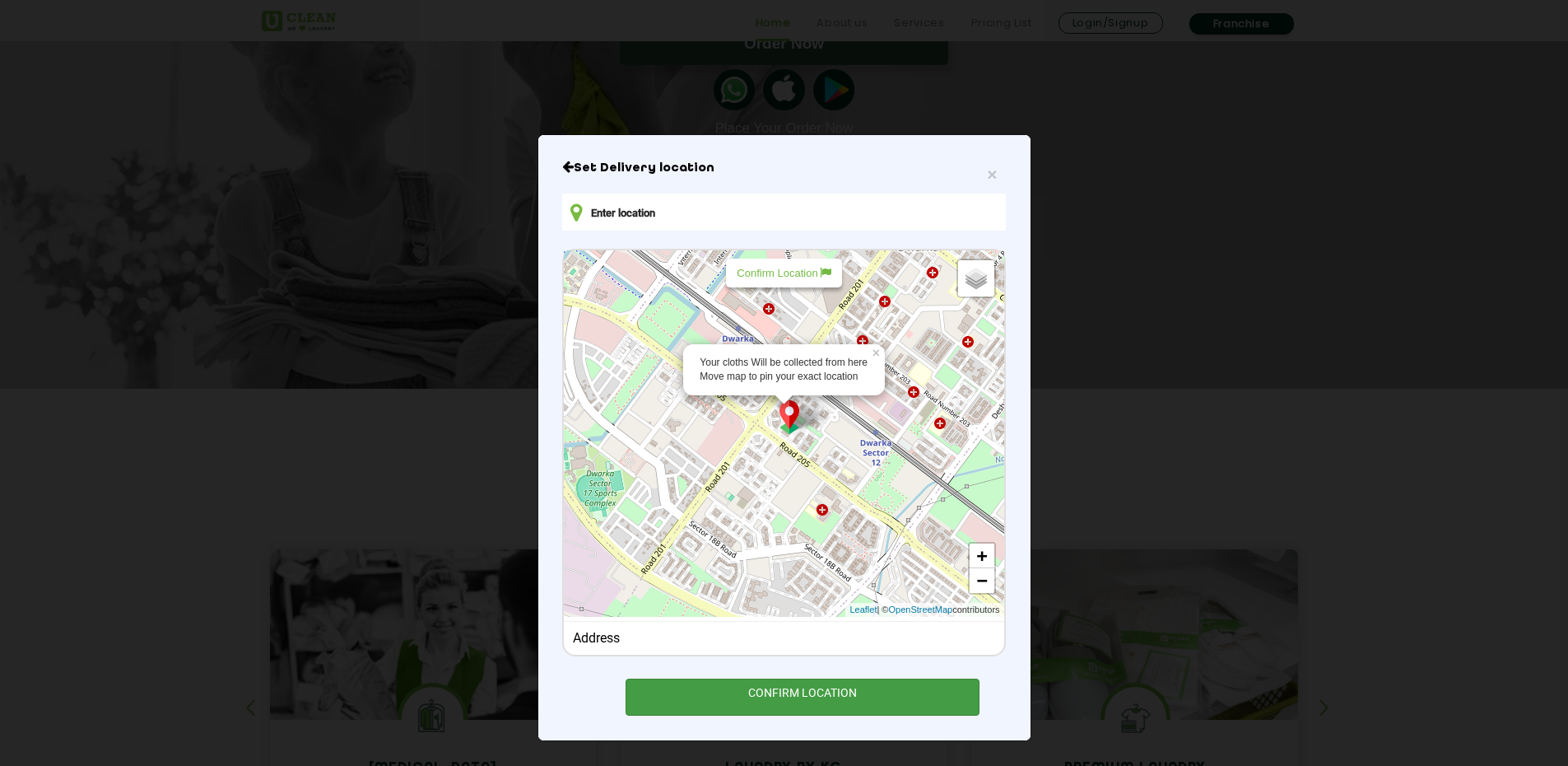
click at [818, 690] on div "CONFIRM LOCATION" at bounding box center [803, 696] width 355 height 37
click at [778, 694] on div "CONFIRM LOCATION" at bounding box center [803, 696] width 355 height 37
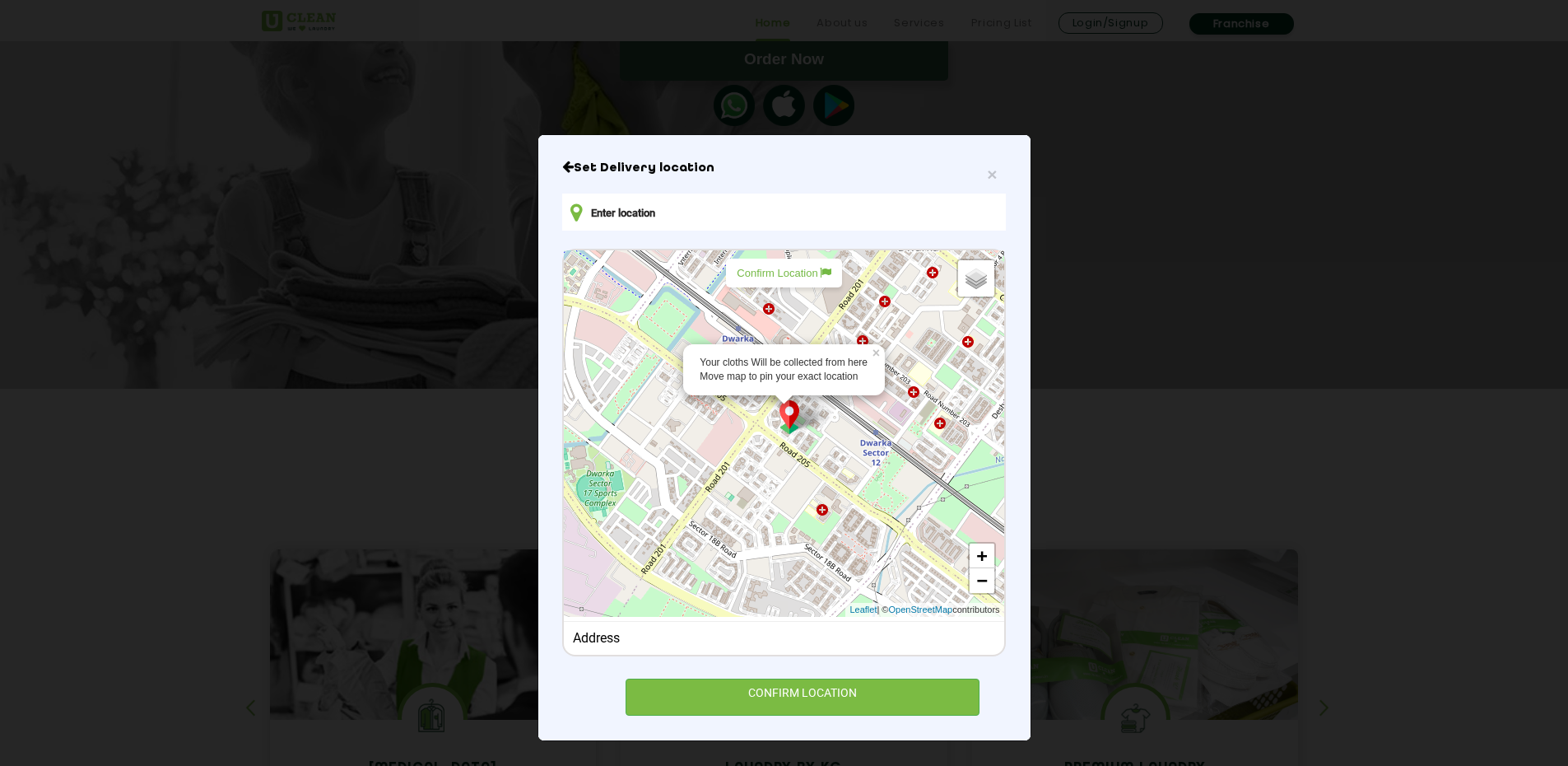
click at [820, 275] on icon at bounding box center [825, 272] width 12 height 12
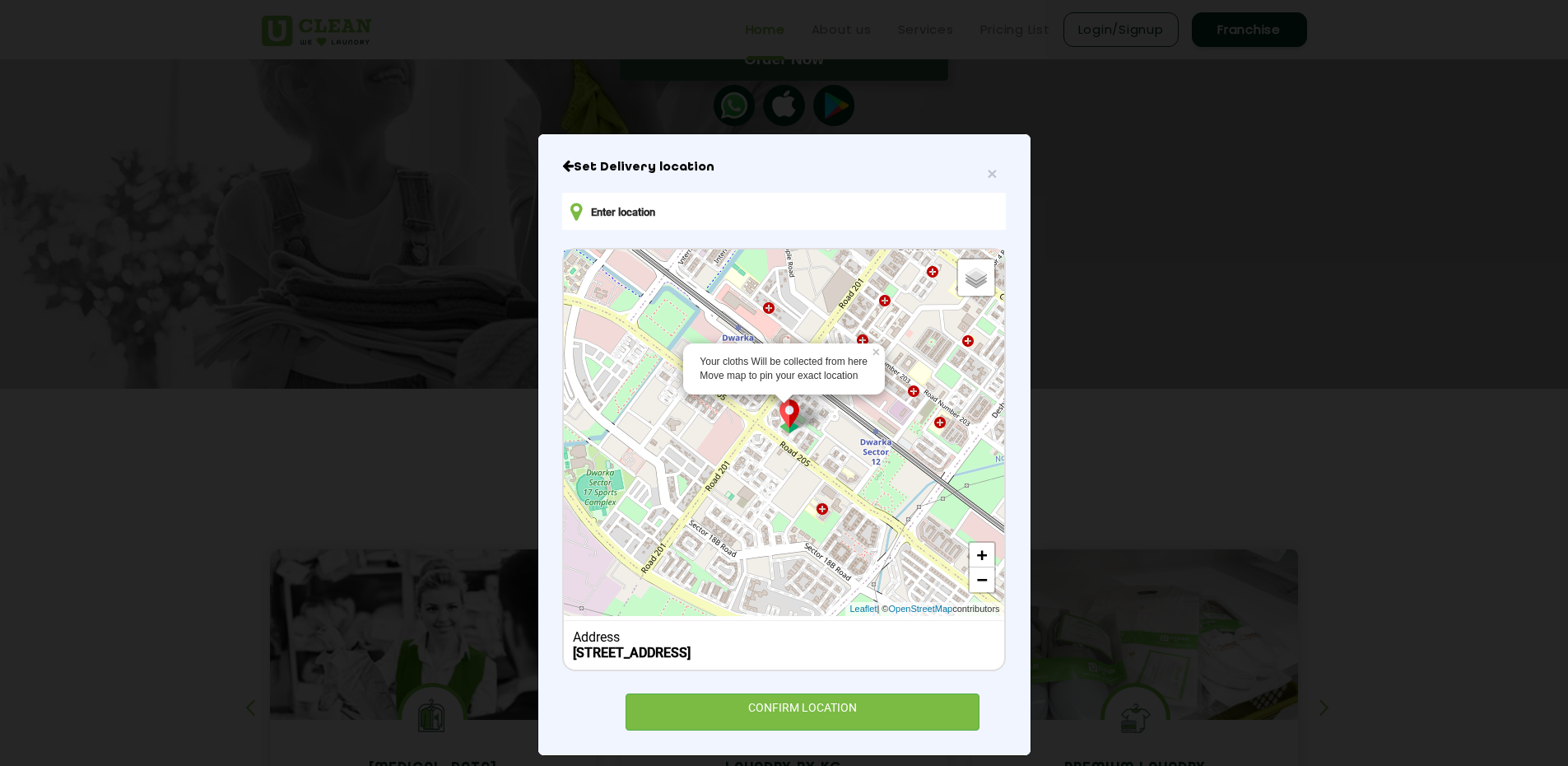
scroll to position [36, 0]
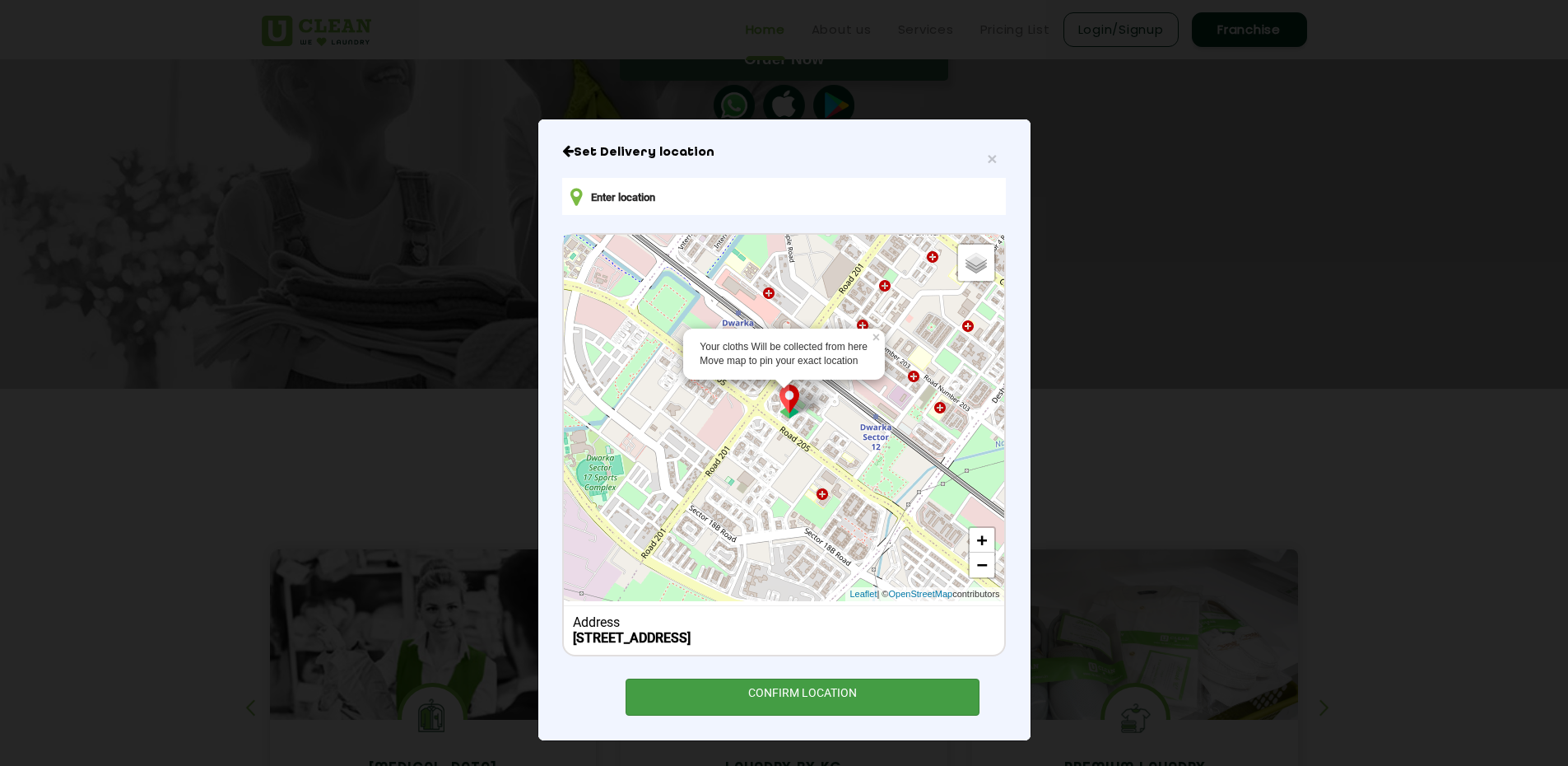
click at [782, 690] on div "CONFIRM LOCATION" at bounding box center [803, 696] width 355 height 37
click at [777, 688] on div "CONFIRM LOCATION" at bounding box center [803, 696] width 355 height 37
